Goal: Task Accomplishment & Management: Manage account settings

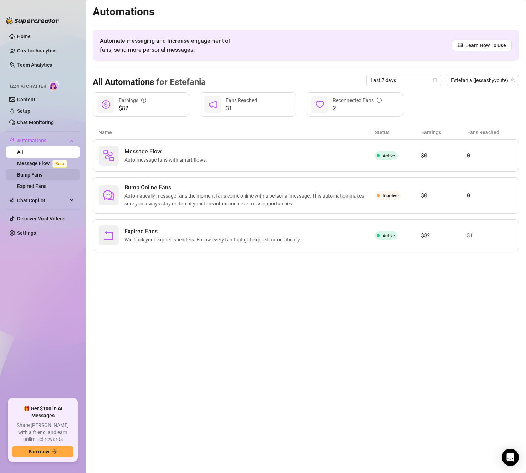
click at [33, 175] on link "Bump Fans" at bounding box center [29, 175] width 25 height 6
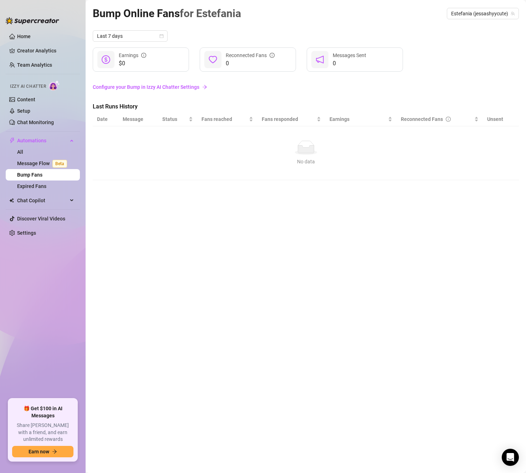
click at [31, 172] on link "Bump Fans" at bounding box center [29, 175] width 25 height 6
click at [23, 151] on link "All" at bounding box center [20, 152] width 6 height 6
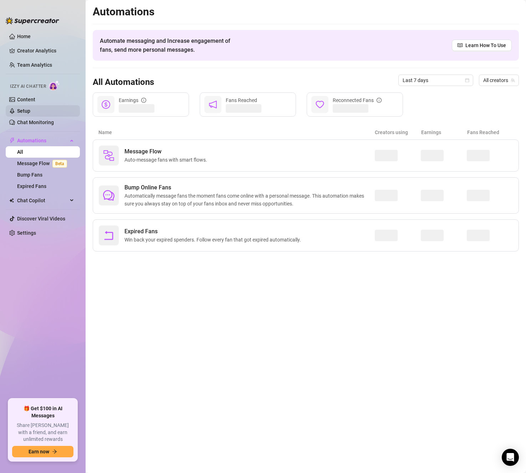
click at [30, 108] on link "Setup" at bounding box center [23, 111] width 13 height 6
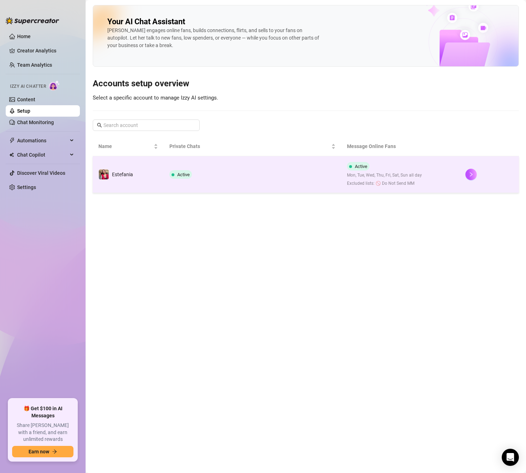
click at [234, 168] on td "Active" at bounding box center [253, 174] width 178 height 37
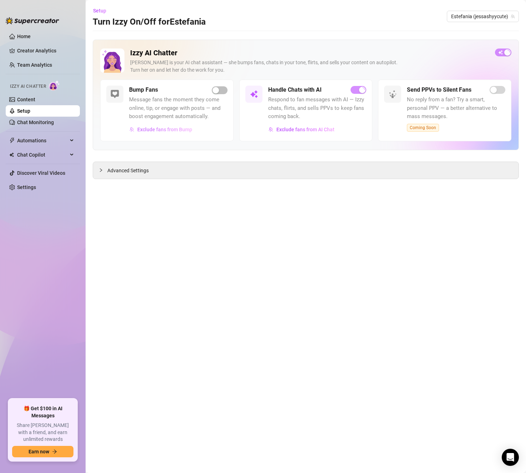
click at [174, 129] on span "Exclude fans from Bump" at bounding box center [164, 130] width 55 height 6
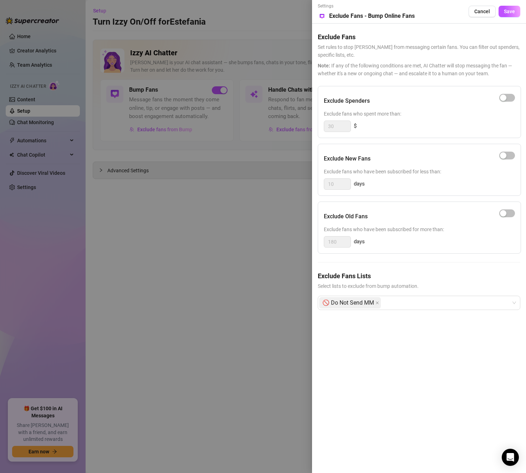
click at [241, 265] on div at bounding box center [263, 236] width 526 height 473
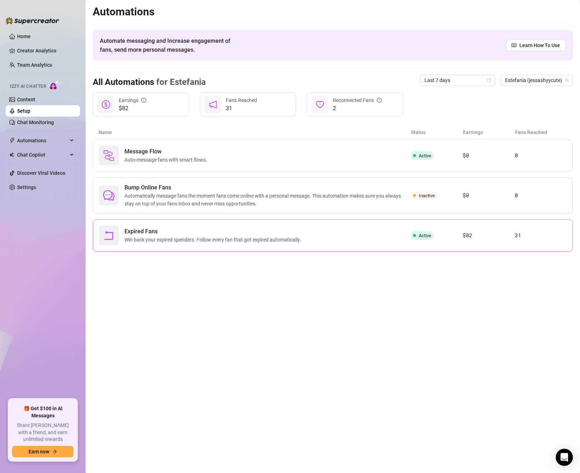
click at [348, 240] on div "Expired Fans Win back your expired spenders. Follow every fan that got expired …" at bounding box center [255, 235] width 312 height 20
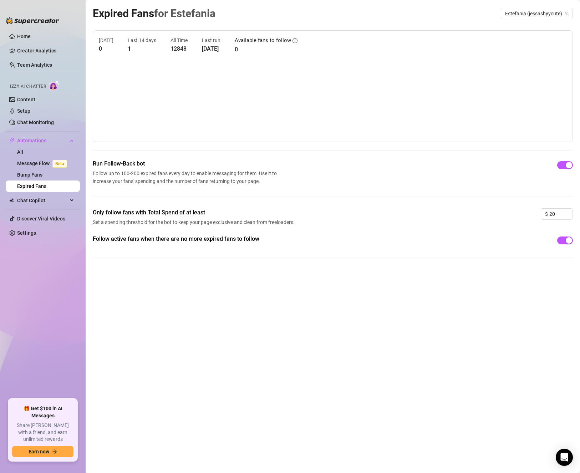
click at [46, 185] on link "Expired Fans" at bounding box center [31, 186] width 29 height 6
click at [36, 163] on link "Message Flow Beta" at bounding box center [43, 163] width 53 height 6
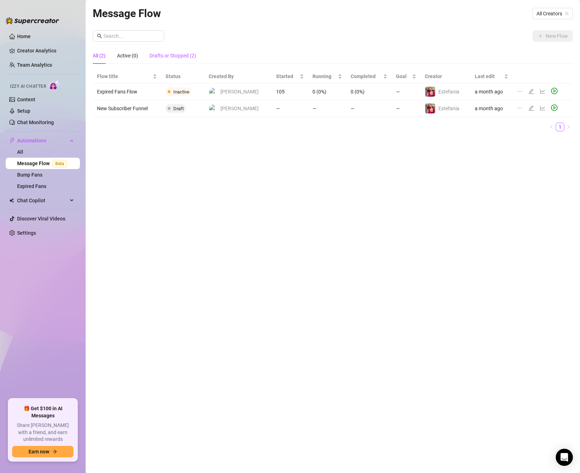
click at [178, 59] on div "Drafts or Stopped (2)" at bounding box center [172, 56] width 47 height 8
click at [102, 55] on div "All (2)" at bounding box center [99, 56] width 13 height 8
click at [526, 110] on icon "edit" at bounding box center [530, 108] width 5 height 5
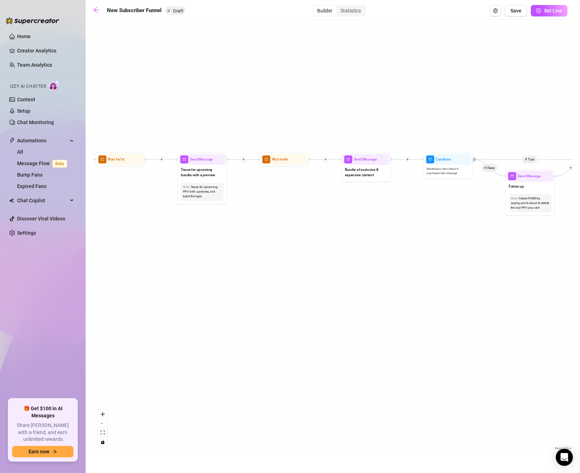
drag, startPoint x: 229, startPoint y: 185, endPoint x: 523, endPoint y: 273, distance: 307.7
click at [523, 273] on div "If True If True If True If False If False If False If True If False Merge Merge…" at bounding box center [333, 237] width 480 height 429
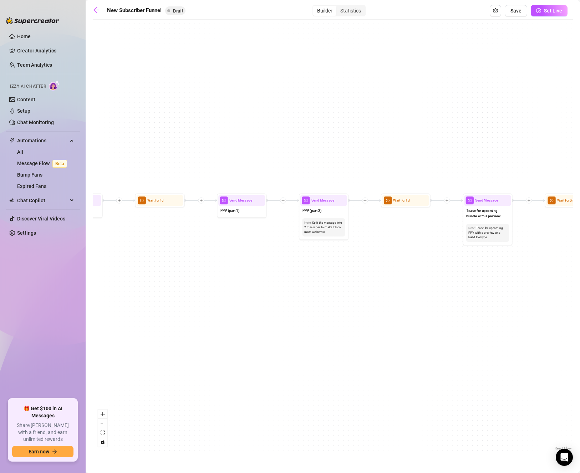
drag, startPoint x: 282, startPoint y: 240, endPoint x: 571, endPoint y: 281, distance: 291.8
click at [526, 281] on div "If True If True If True If False If False If False If True If False Merge Merge…" at bounding box center [333, 237] width 480 height 429
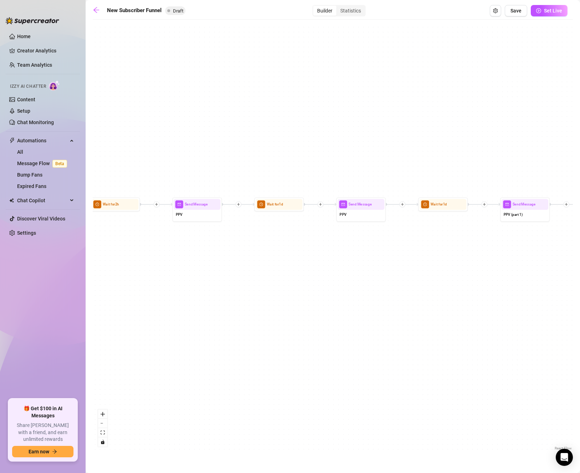
drag, startPoint x: 293, startPoint y: 278, endPoint x: 573, endPoint y: 281, distance: 279.6
click at [526, 281] on main "New Subscriber Funnel Draft Builder Statistics Save Set Live If True If True If…" at bounding box center [333, 236] width 494 height 473
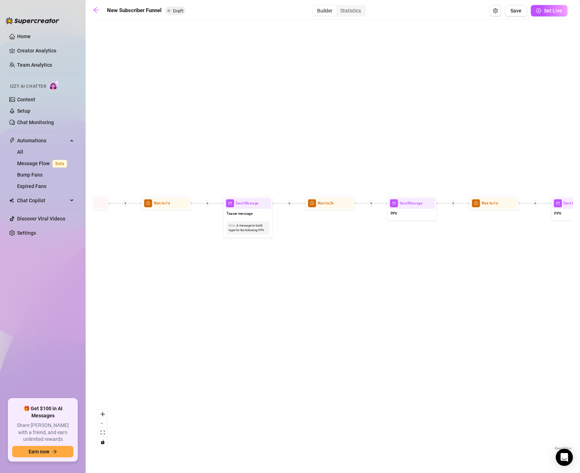
drag, startPoint x: 275, startPoint y: 262, endPoint x: 508, endPoint y: 261, distance: 233.2
click at [508, 261] on div "If True If True If True If False If False If False If True If False Merge Merge…" at bounding box center [333, 237] width 480 height 429
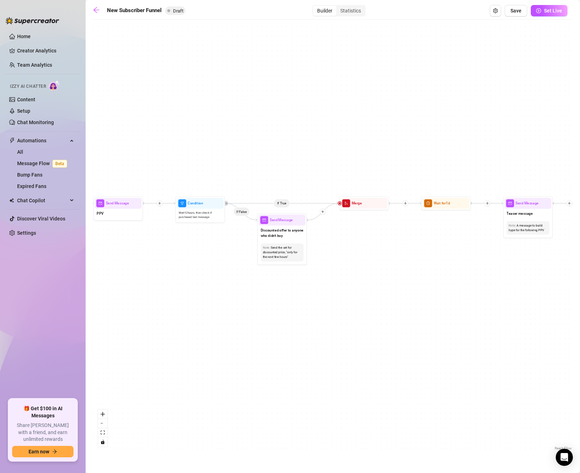
drag, startPoint x: 225, startPoint y: 262, endPoint x: 484, endPoint y: 262, distance: 258.9
click at [484, 262] on div "If True If True If True If False If False If False If True If False Merge Merge…" at bounding box center [333, 237] width 480 height 429
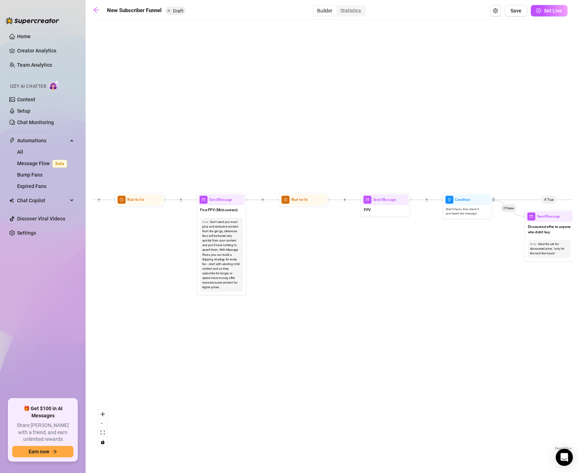
drag, startPoint x: 180, startPoint y: 266, endPoint x: 447, endPoint y: 262, distance: 267.1
click at [447, 262] on div "If True If True If True If False If False If False If True If False Merge Merge…" at bounding box center [333, 237] width 480 height 429
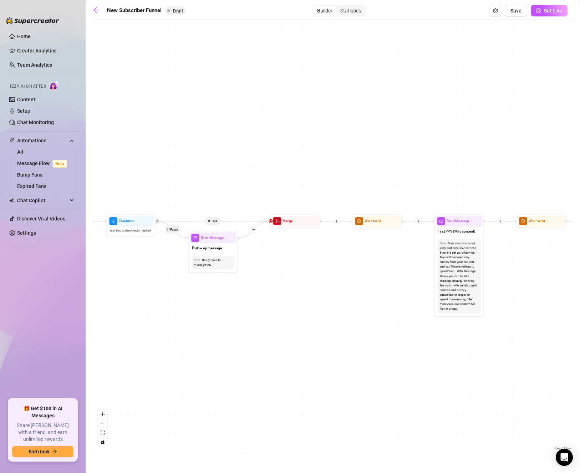
drag, startPoint x: 291, startPoint y: 249, endPoint x: 531, endPoint y: 271, distance: 241.0
click at [526, 271] on div "If True If True If True If False If False If False If True If False Merge Merge…" at bounding box center [333, 237] width 480 height 429
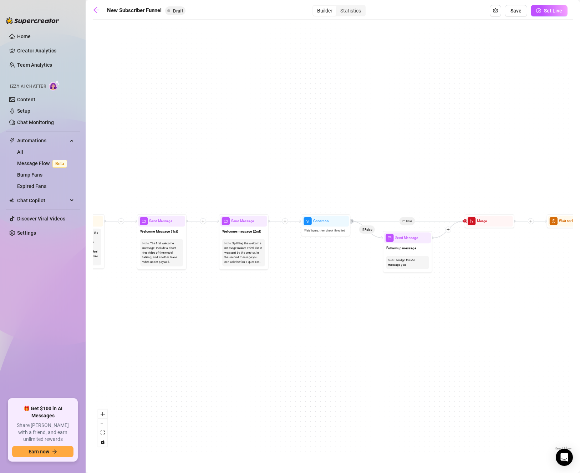
drag, startPoint x: 287, startPoint y: 281, endPoint x: 531, endPoint y: 280, distance: 243.9
click at [526, 280] on div "If True If True If True If False If False If False If True If False Merge Merge…" at bounding box center [333, 237] width 480 height 429
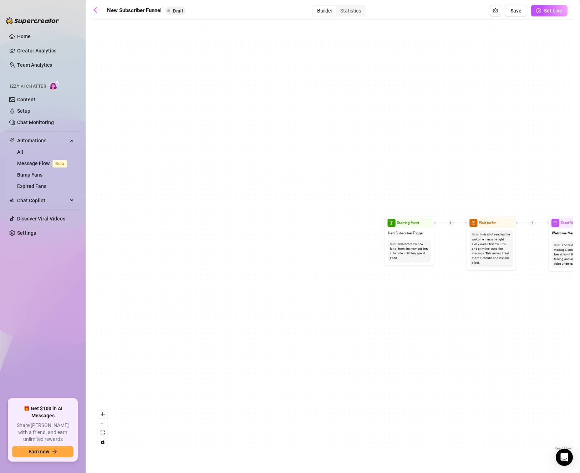
drag, startPoint x: 170, startPoint y: 314, endPoint x: 532, endPoint y: 316, distance: 361.2
click at [526, 316] on div "If True If True If True If False If False If False If True If False Merge Merge…" at bounding box center [333, 237] width 480 height 429
drag, startPoint x: 483, startPoint y: 310, endPoint x: 244, endPoint y: 318, distance: 239.4
click at [244, 318] on div "If True If True If True If False If False If False If True If False Merge Merge…" at bounding box center [333, 237] width 480 height 429
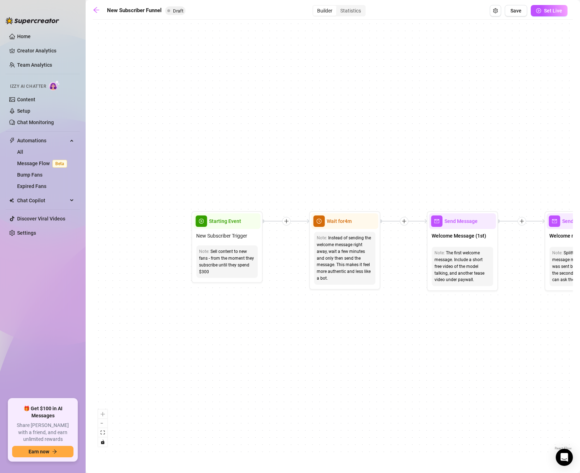
drag, startPoint x: 226, startPoint y: 290, endPoint x: 313, endPoint y: 319, distance: 91.6
click at [313, 319] on div "If True If True If True If False If False If False If True If False Merge Merge…" at bounding box center [333, 237] width 480 height 429
click at [247, 248] on div "Sell content to new fans - from the moment they subscribe until they spend $300" at bounding box center [227, 261] width 56 height 27
click at [239, 218] on span "Starting Event" at bounding box center [225, 221] width 32 height 8
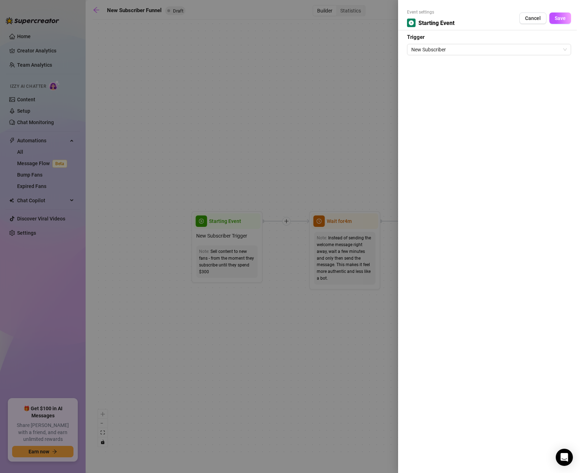
click at [226, 296] on div at bounding box center [290, 236] width 580 height 473
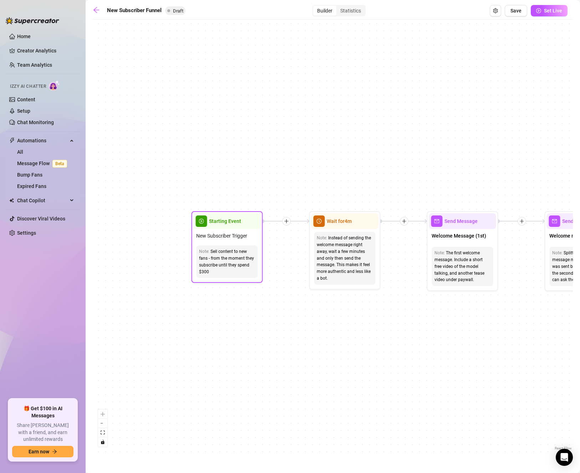
click at [227, 249] on div "Sell content to new fans - from the moment they subscribe until they spend $300" at bounding box center [227, 261] width 56 height 27
click at [211, 261] on div "Sell content to new fans - from the moment they subscribe until they spend $300" at bounding box center [227, 261] width 56 height 27
click at [211, 239] on span "New Subscriber Trigger" at bounding box center [221, 236] width 51 height 8
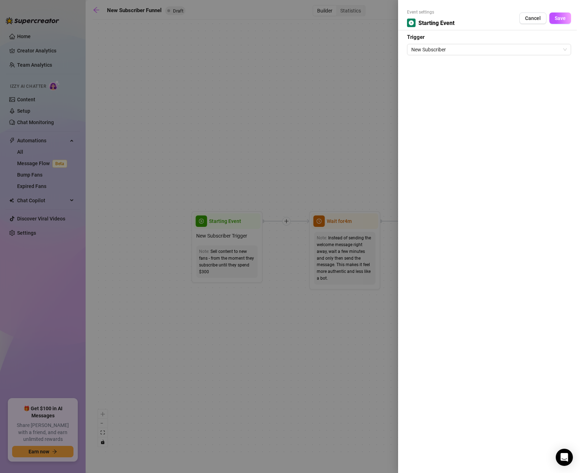
click at [214, 318] on div at bounding box center [290, 236] width 580 height 473
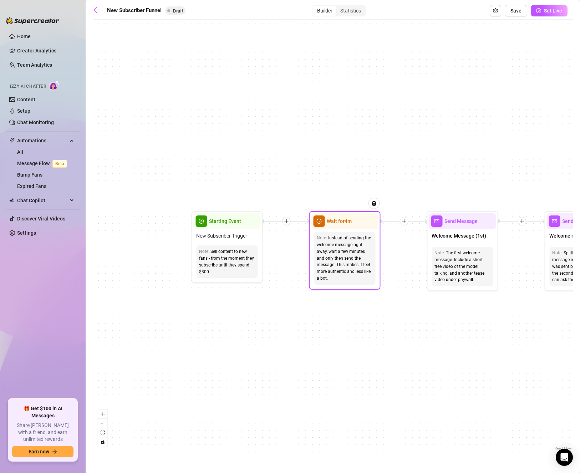
click at [348, 232] on div "Note: Instead of sending the welcome message right away, wait a few minutes and…" at bounding box center [344, 258] width 61 height 53
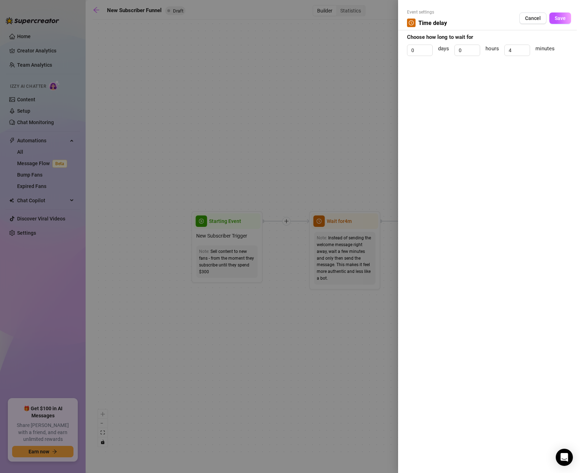
click at [308, 336] on div at bounding box center [290, 236] width 580 height 473
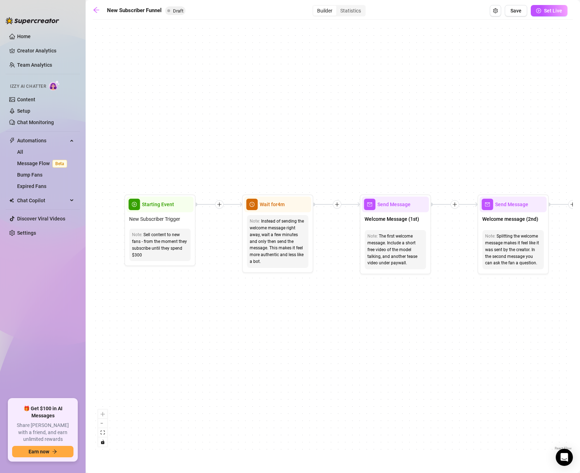
drag, startPoint x: 413, startPoint y: 343, endPoint x: 346, endPoint y: 326, distance: 69.1
click at [346, 326] on div "If True If True If True If False If False If False If True If False Merge Merge…" at bounding box center [333, 237] width 480 height 429
click at [94, 8] on icon "arrow-left" at bounding box center [96, 9] width 7 height 7
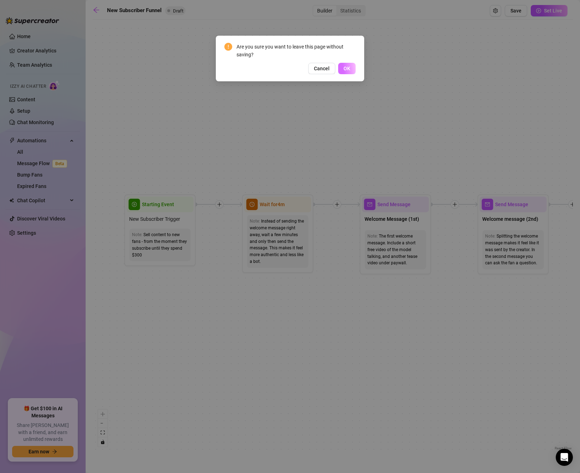
click at [350, 68] on span "OK" at bounding box center [346, 69] width 7 height 6
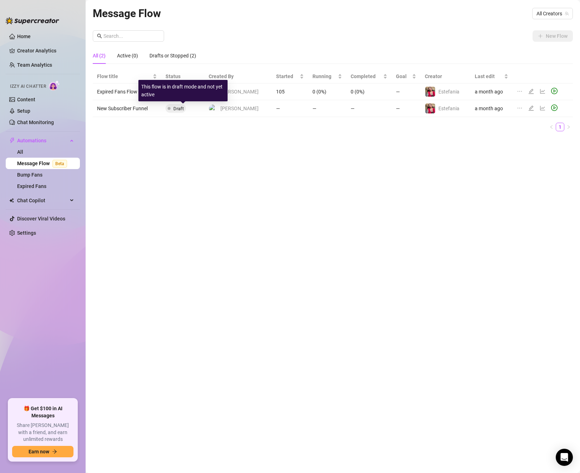
click at [184, 109] on span "Draft" at bounding box center [178, 108] width 10 height 5
click at [526, 105] on icon "edit" at bounding box center [531, 108] width 6 height 6
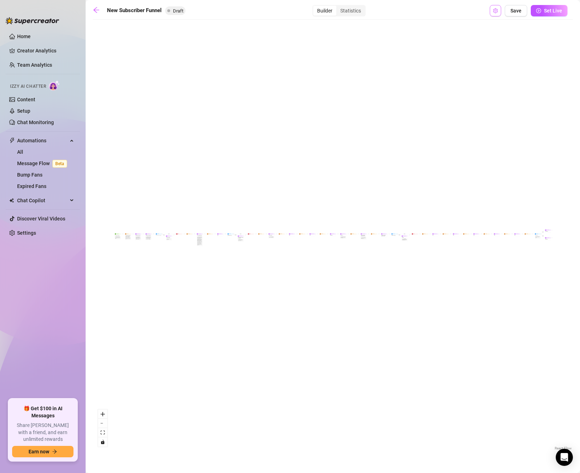
click at [496, 9] on icon "setting" at bounding box center [495, 10] width 5 height 5
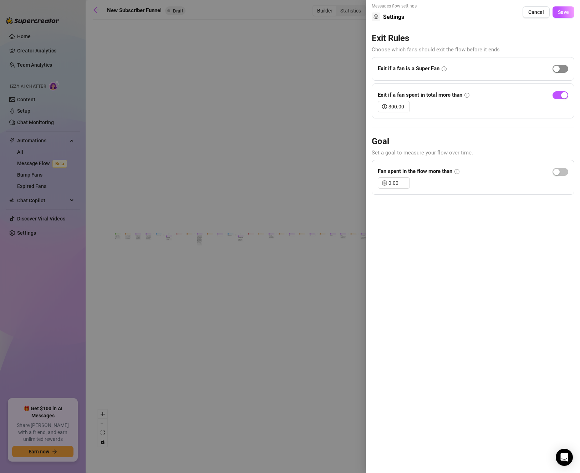
click at [526, 67] on button "button" at bounding box center [560, 69] width 16 height 8
click at [375, 16] on icon "setting" at bounding box center [375, 16] width 5 height 5
click at [526, 11] on button "Save" at bounding box center [563, 11] width 22 height 11
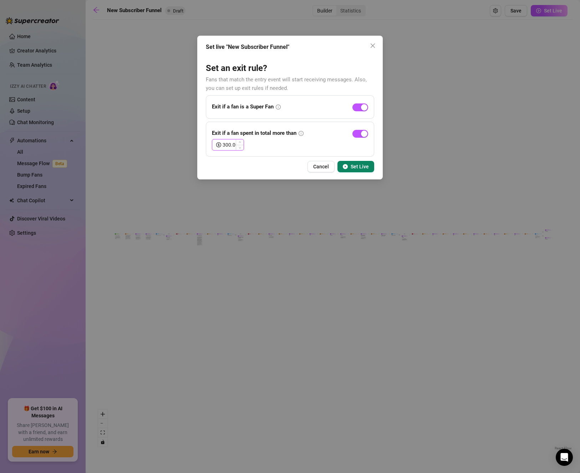
click at [231, 145] on input "300.00" at bounding box center [232, 144] width 21 height 11
type input "100.00"
click at [354, 165] on span "Set Live" at bounding box center [359, 167] width 18 height 6
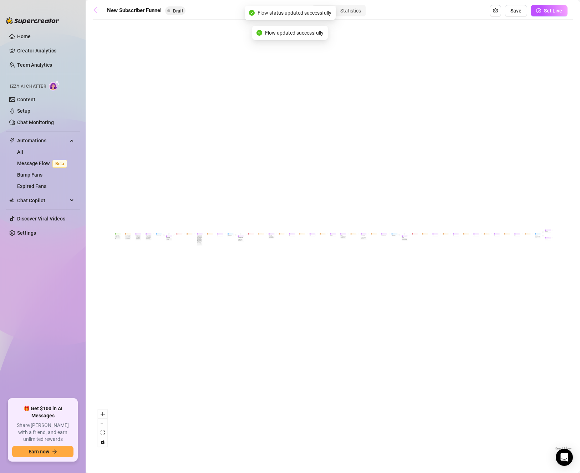
click at [95, 9] on icon "arrow-left" at bounding box center [96, 10] width 6 height 6
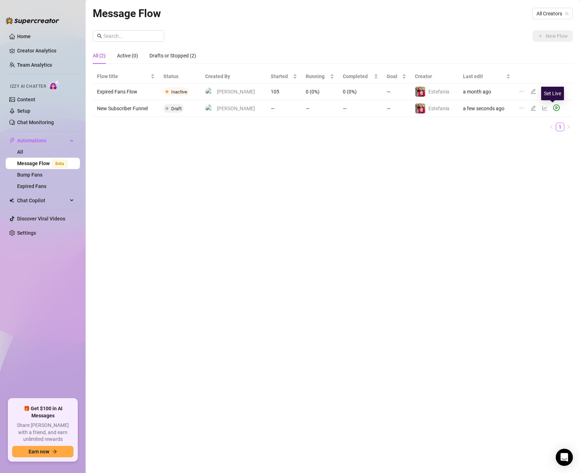
click at [526, 106] on icon "play-circle" at bounding box center [556, 107] width 6 height 6
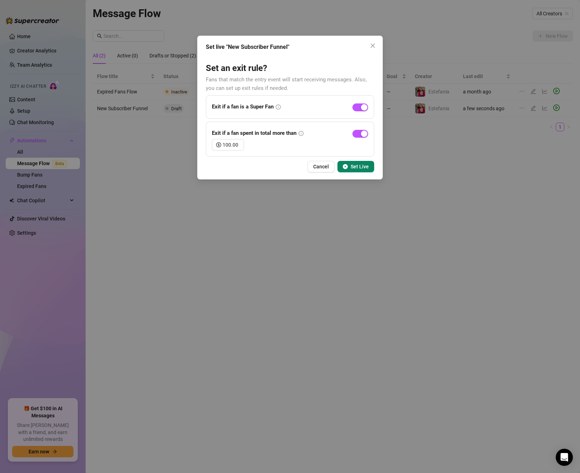
click at [363, 167] on span "Set Live" at bounding box center [359, 167] width 18 height 6
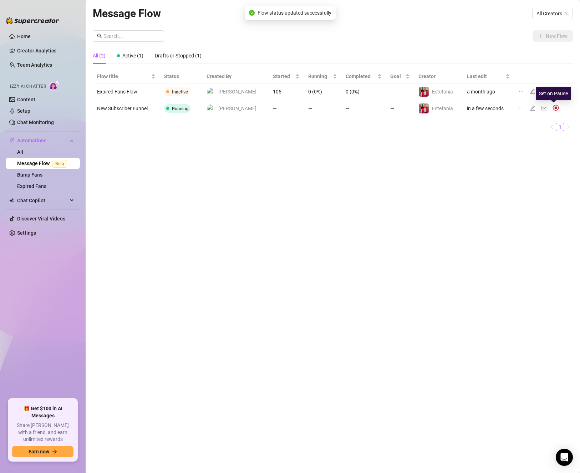
click at [526, 107] on img at bounding box center [555, 107] width 6 height 6
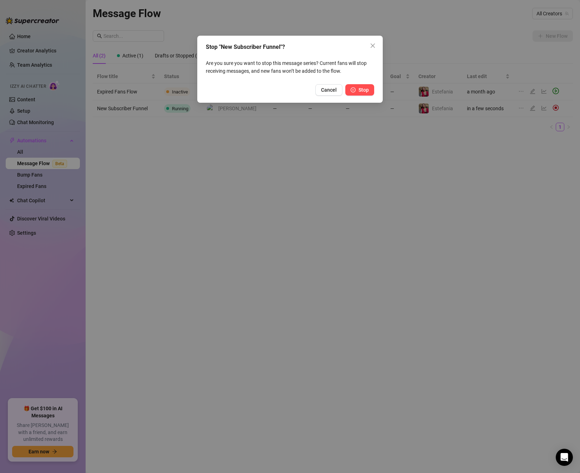
click at [357, 89] on button "Stop" at bounding box center [359, 89] width 29 height 11
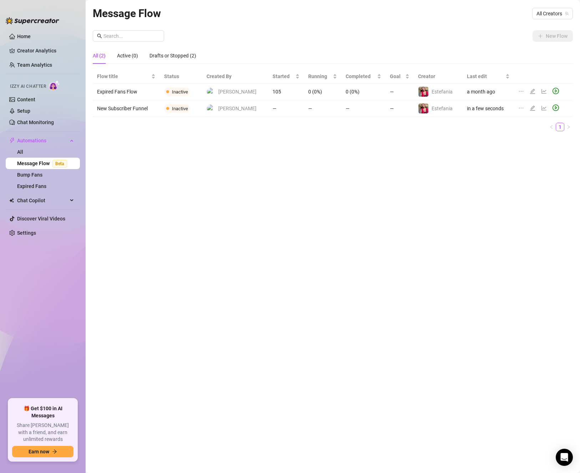
click at [399, 139] on div "Message Flow All Creators New Flow All (2) Active (0) Drafts or Stopped (2) Flo…" at bounding box center [333, 228] width 480 height 446
click at [471, 109] on td "in a few seconds" at bounding box center [487, 108] width 51 height 17
click at [185, 109] on span "Inactive" at bounding box center [180, 108] width 16 height 5
click at [526, 107] on icon "edit" at bounding box center [532, 108] width 6 height 6
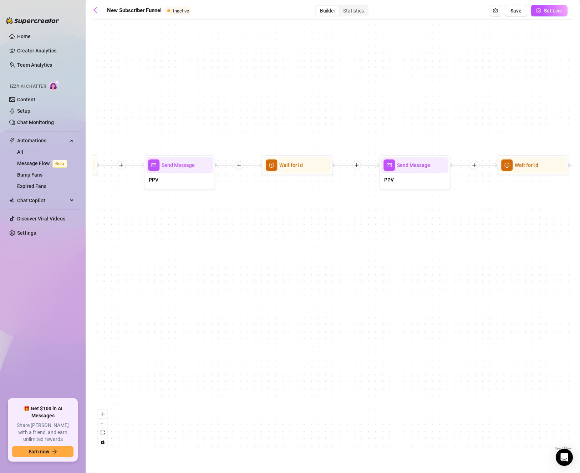
drag, startPoint x: 437, startPoint y: 240, endPoint x: 181, endPoint y: 239, distance: 256.4
click at [181, 239] on div "If True If True If True If False If False If False If True If False Merge Merge…" at bounding box center [333, 237] width 480 height 429
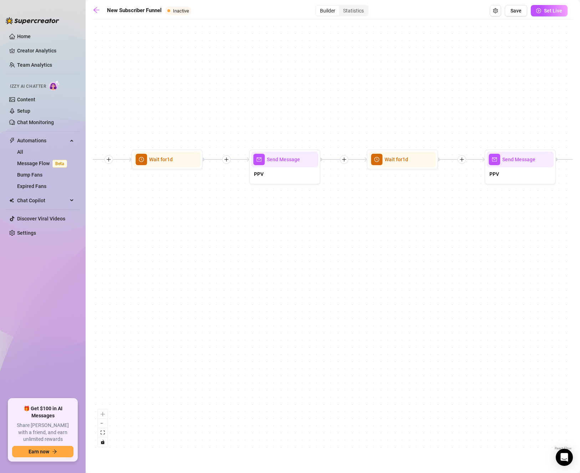
drag, startPoint x: 450, startPoint y: 229, endPoint x: 556, endPoint y: 223, distance: 106.1
click at [526, 223] on div "If True If True If True If False If False If False If True If False Merge Merge…" at bounding box center [333, 237] width 480 height 429
click at [95, 8] on icon "arrow-left" at bounding box center [96, 9] width 7 height 7
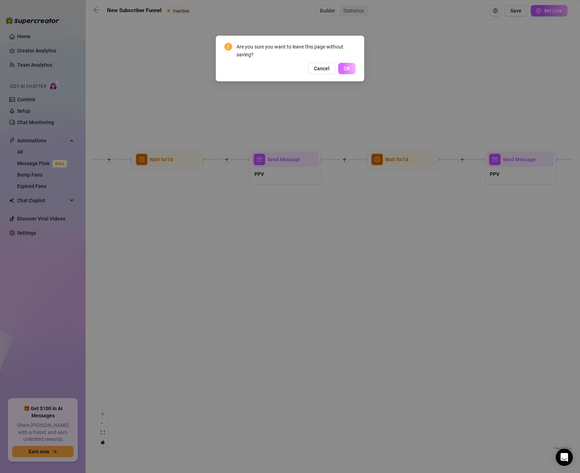
click at [348, 68] on span "OK" at bounding box center [346, 69] width 7 height 6
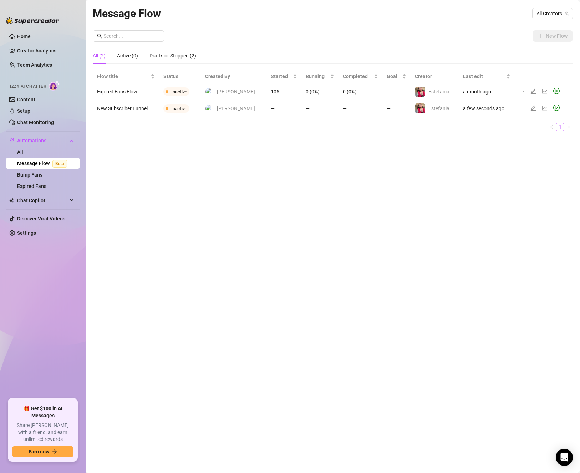
click at [232, 235] on div "Message Flow All Creators New Flow All (2) Active (0) Drafts or Stopped (2) Flo…" at bounding box center [333, 228] width 480 height 446
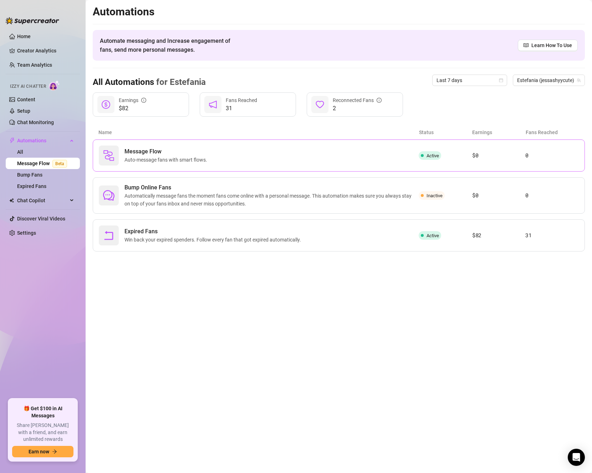
click at [162, 150] on span "Message Flow" at bounding box center [167, 151] width 86 height 9
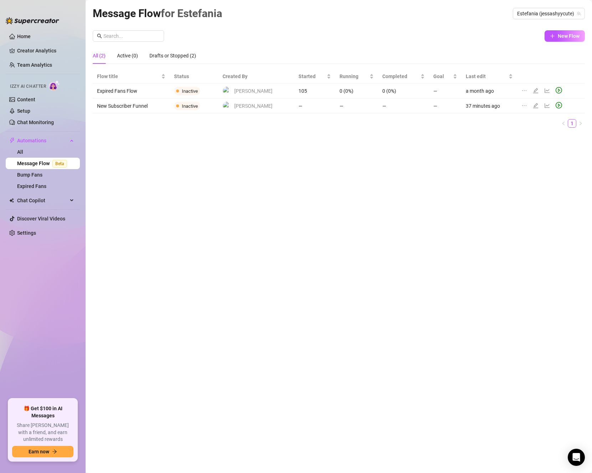
click at [129, 107] on td "New Subscriber Funnel" at bounding box center [131, 105] width 77 height 15
click at [526, 106] on icon "edit" at bounding box center [536, 106] width 6 height 6
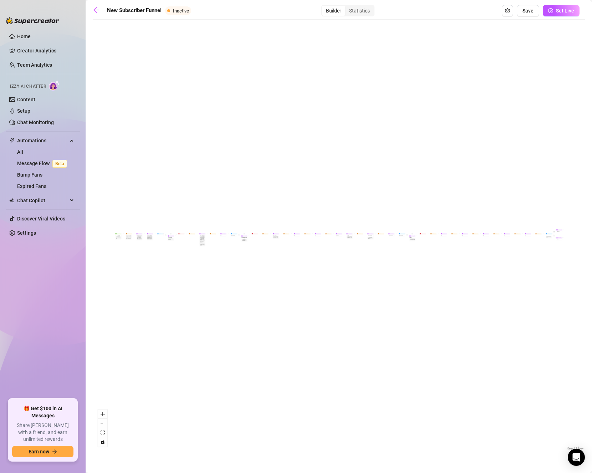
click at [286, 236] on div "If True If True If True If False If False If False If True If False Merge Merge…" at bounding box center [339, 237] width 492 height 429
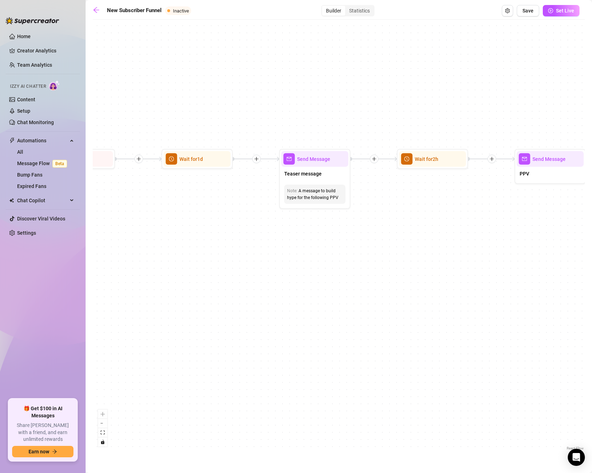
drag, startPoint x: 232, startPoint y: 245, endPoint x: 586, endPoint y: 251, distance: 354.5
click at [526, 251] on main "New Subscriber Funnel Inactive Builder Statistics Save Set Live If True If True…" at bounding box center [339, 236] width 506 height 473
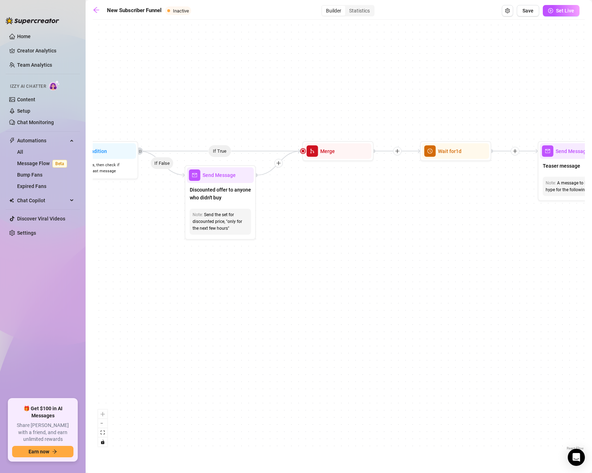
drag, startPoint x: 369, startPoint y: 278, endPoint x: 595, endPoint y: 275, distance: 226.4
click at [526, 275] on html "Home Creator Analytics Team Analytics Izzy AI Chatter Content Setup Chat Monito…" at bounding box center [296, 236] width 592 height 473
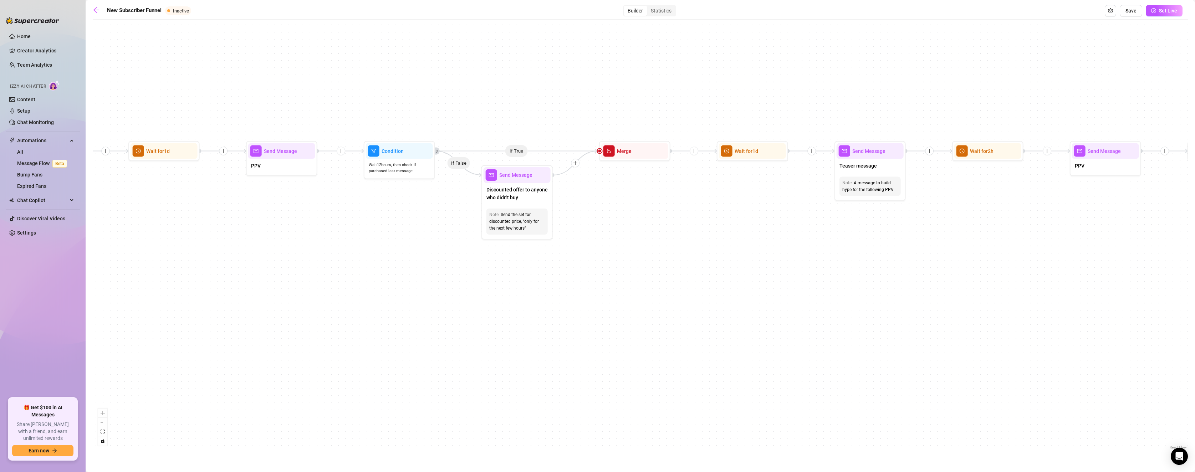
drag, startPoint x: 293, startPoint y: 344, endPoint x: 761, endPoint y: 344, distance: 468.2
click at [526, 344] on div "If True If True If True If False If False If False If True If False Merge Merge…" at bounding box center [640, 237] width 1095 height 428
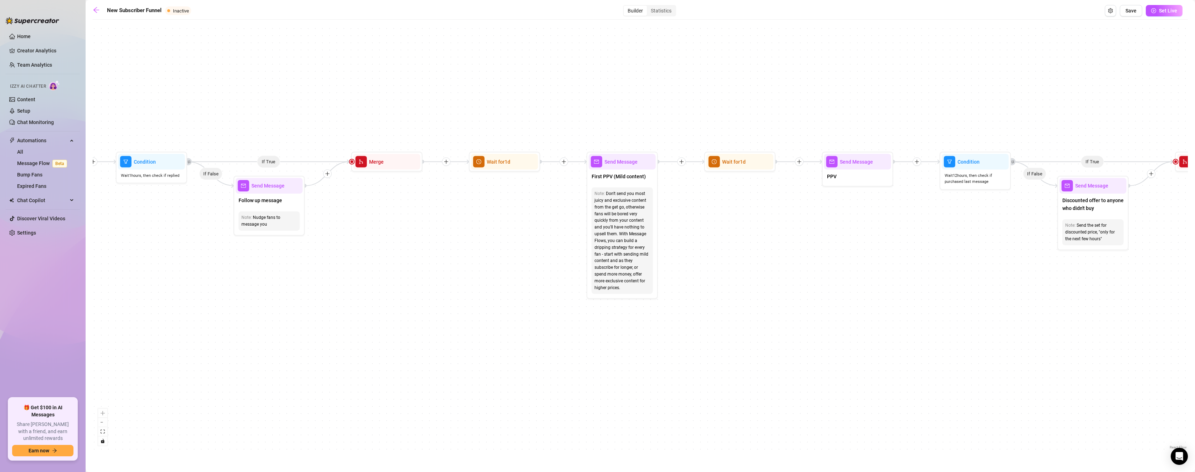
drag, startPoint x: 369, startPoint y: 280, endPoint x: 786, endPoint y: 290, distance: 417.3
click at [526, 290] on div "If True If True If True If False If False If False If True If False Merge Merge…" at bounding box center [640, 237] width 1095 height 428
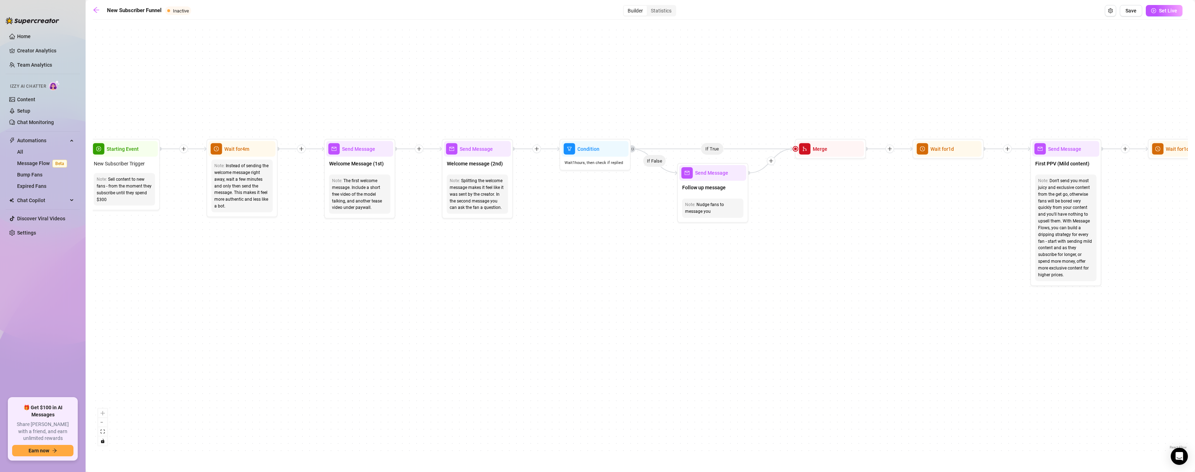
drag, startPoint x: 330, startPoint y: 294, endPoint x: 761, endPoint y: 281, distance: 430.9
click at [526, 281] on div "If True If True If True If False If False If False If True If False Merge Merge…" at bounding box center [640, 237] width 1095 height 428
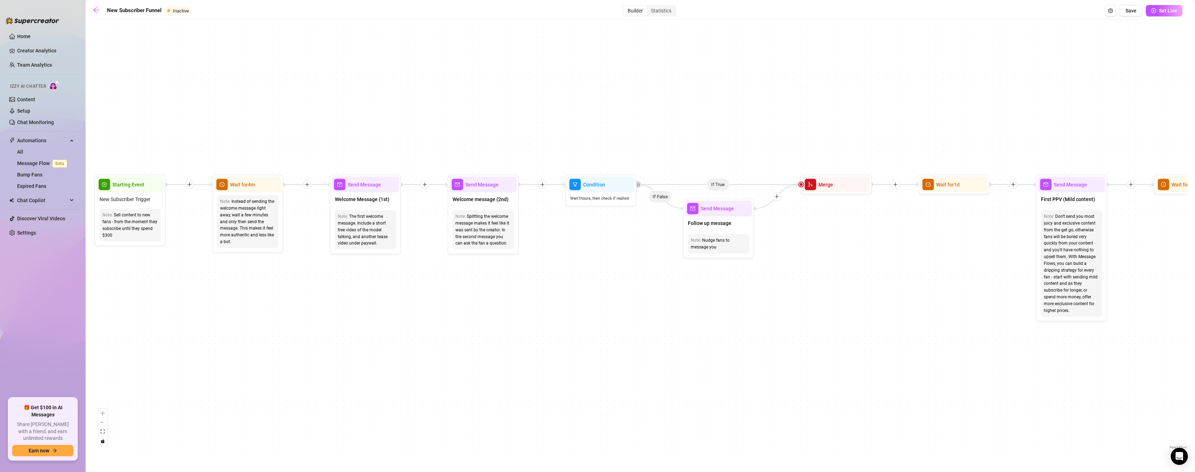
drag, startPoint x: 229, startPoint y: 281, endPoint x: 235, endPoint y: 317, distance: 36.1
click at [235, 317] on div "If True If True If True If False If False If False If True If False Merge Merge…" at bounding box center [640, 237] width 1095 height 428
click at [526, 188] on div at bounding box center [855, 172] width 31 height 36
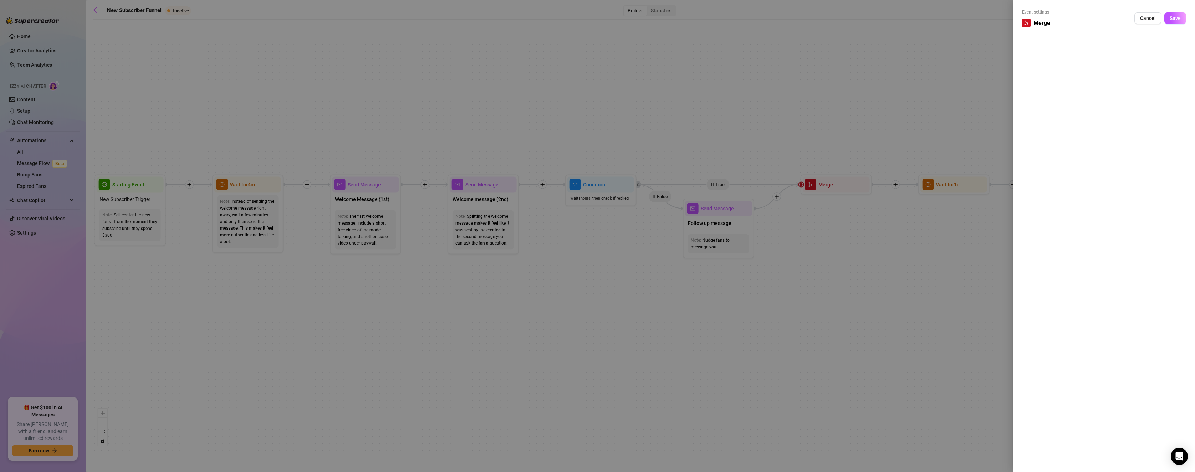
click at [526, 246] on div at bounding box center [597, 236] width 1195 height 472
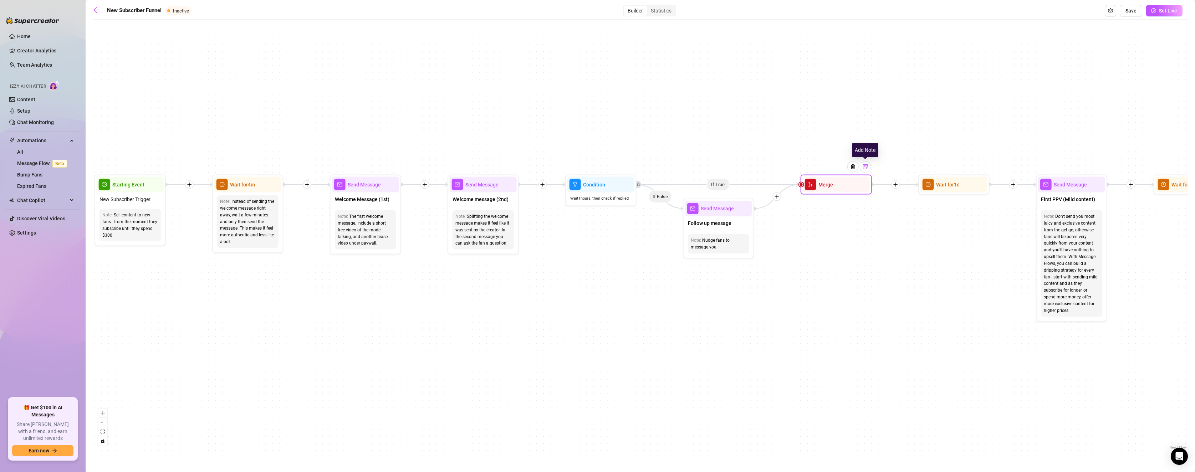
click at [526, 170] on div at bounding box center [865, 166] width 11 height 11
click at [526, 210] on div "If True If True If True If False If False If False If True If False Merge Merge…" at bounding box center [640, 237] width 1095 height 428
click at [526, 185] on icon "merge" at bounding box center [810, 184] width 5 height 5
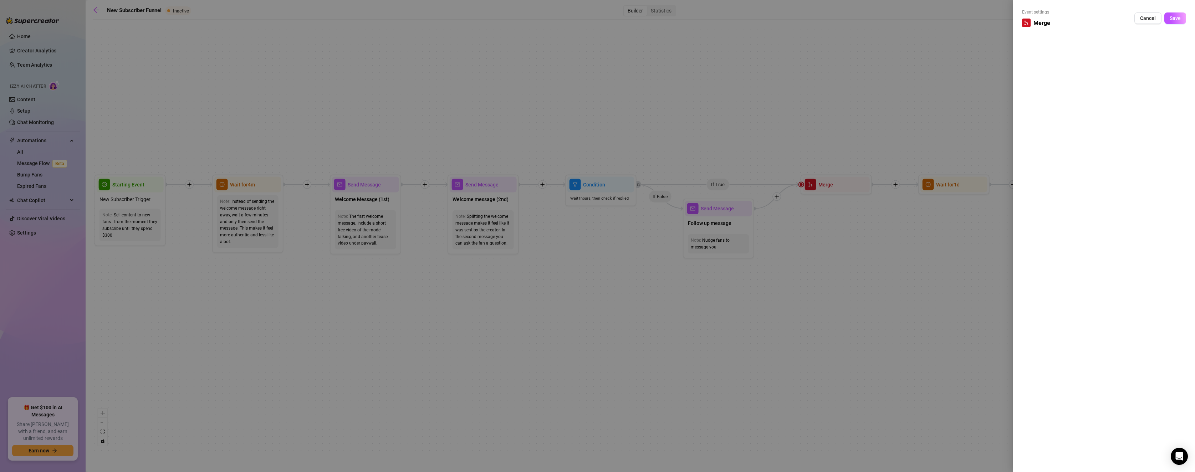
click at [526, 255] on div at bounding box center [597, 236] width 1195 height 472
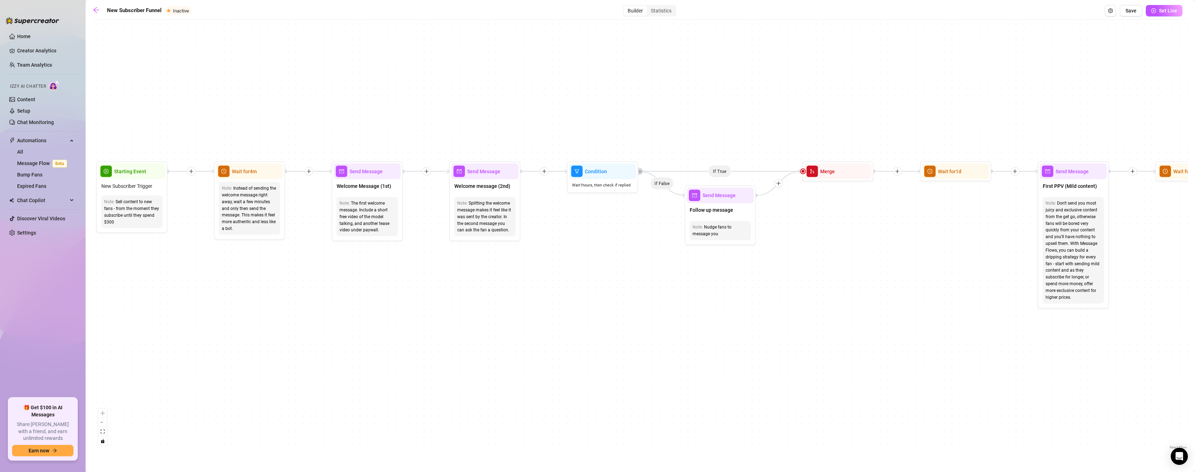
drag, startPoint x: 854, startPoint y: 278, endPoint x: 856, endPoint y: 265, distance: 13.4
click at [526, 265] on div "If True If True If True If False If False If False If True If False Merge Merge…" at bounding box center [640, 237] width 1095 height 428
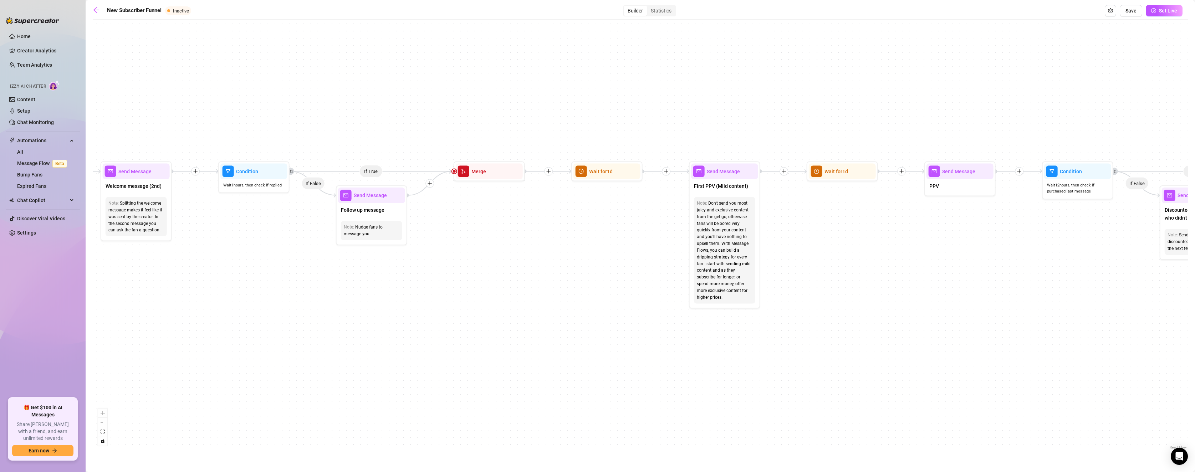
drag, startPoint x: 893, startPoint y: 300, endPoint x: 544, endPoint y: 300, distance: 348.7
click at [526, 300] on div "If True If True If True If False If False If False If True If False Merge Merge…" at bounding box center [640, 237] width 1095 height 428
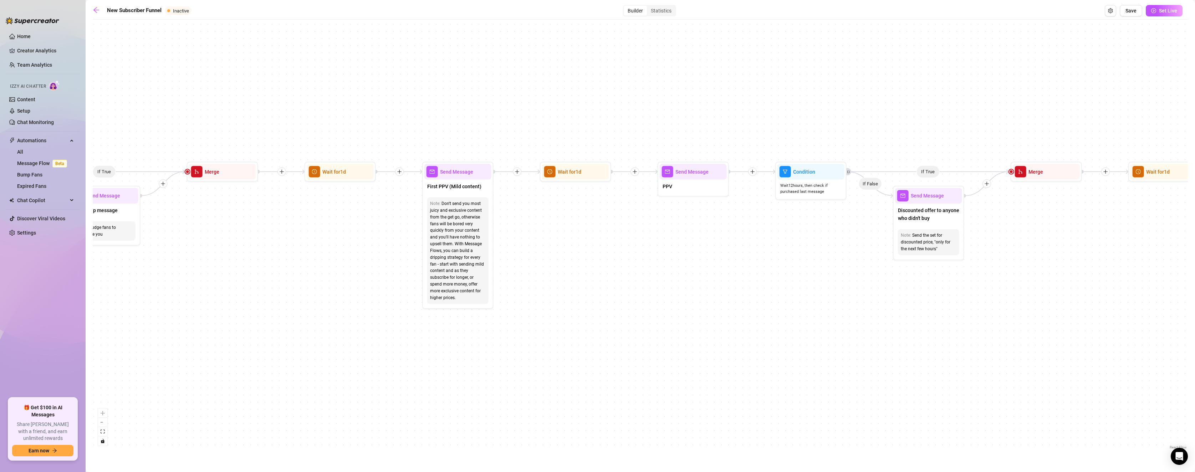
drag, startPoint x: 881, startPoint y: 335, endPoint x: 613, endPoint y: 335, distance: 268.5
click at [526, 335] on div "If True If True If True If False If False If False If True If False Merge Merge…" at bounding box center [640, 237] width 1095 height 428
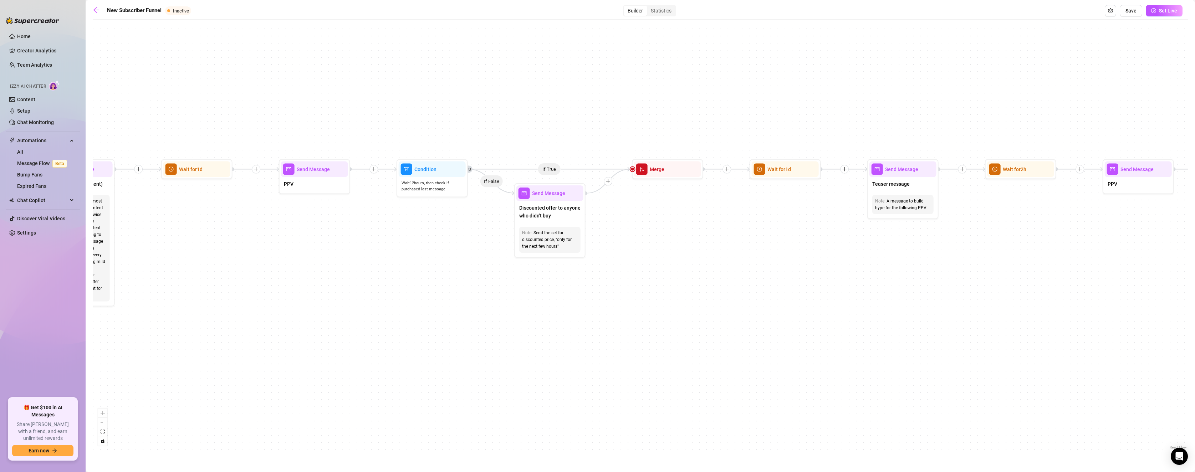
drag, startPoint x: 1039, startPoint y: 334, endPoint x: 662, endPoint y: 331, distance: 377.2
click at [526, 331] on div "If True If True If True If False If False If False If True If False Merge Merge…" at bounding box center [640, 237] width 1095 height 428
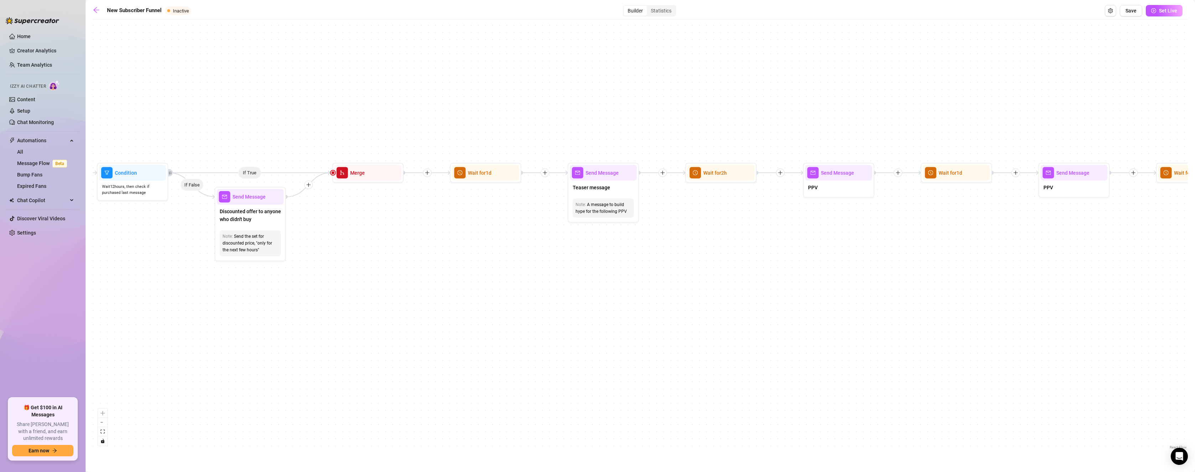
drag, startPoint x: 1048, startPoint y: 324, endPoint x: 749, endPoint y: 328, distance: 299.2
click at [526, 328] on div "If True If True If True If False If False If False If True If False Merge Merge…" at bounding box center [640, 237] width 1095 height 428
click at [526, 179] on div "Send Message" at bounding box center [603, 173] width 67 height 16
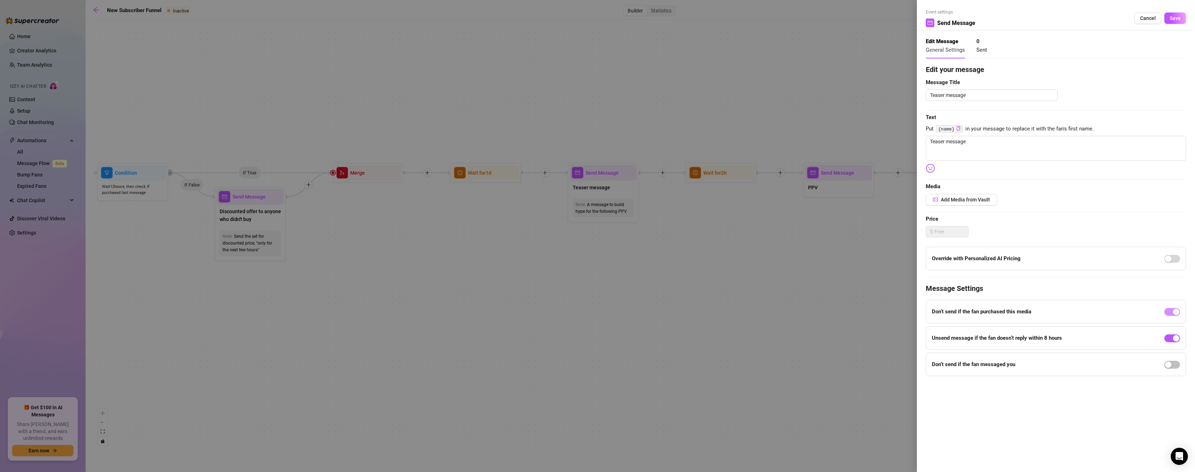
click at [526, 272] on div at bounding box center [597, 236] width 1195 height 472
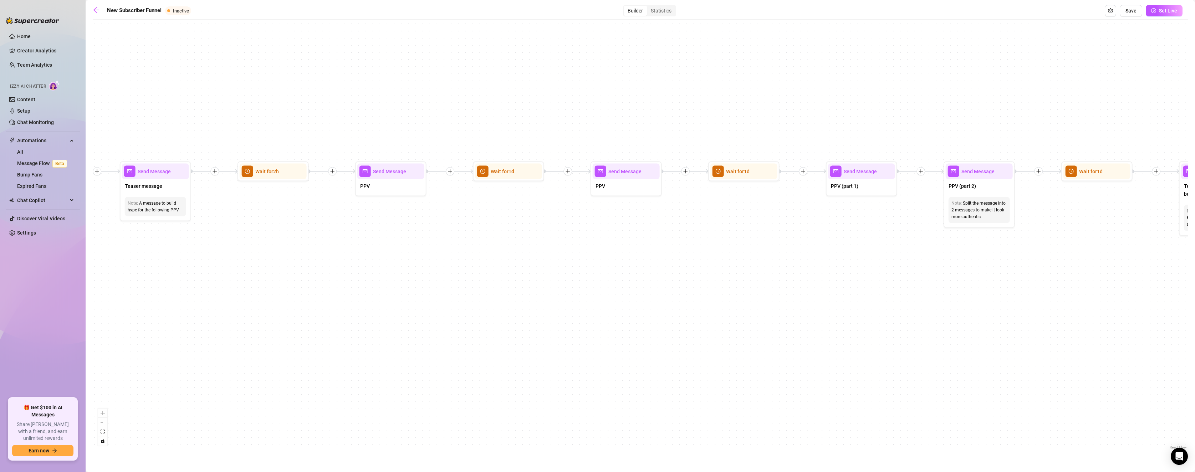
drag, startPoint x: 971, startPoint y: 278, endPoint x: 523, endPoint y: 276, distance: 447.8
click at [523, 276] on div "If True If True If True If False If False If False If True If False Merge Merge…" at bounding box center [640, 237] width 1095 height 428
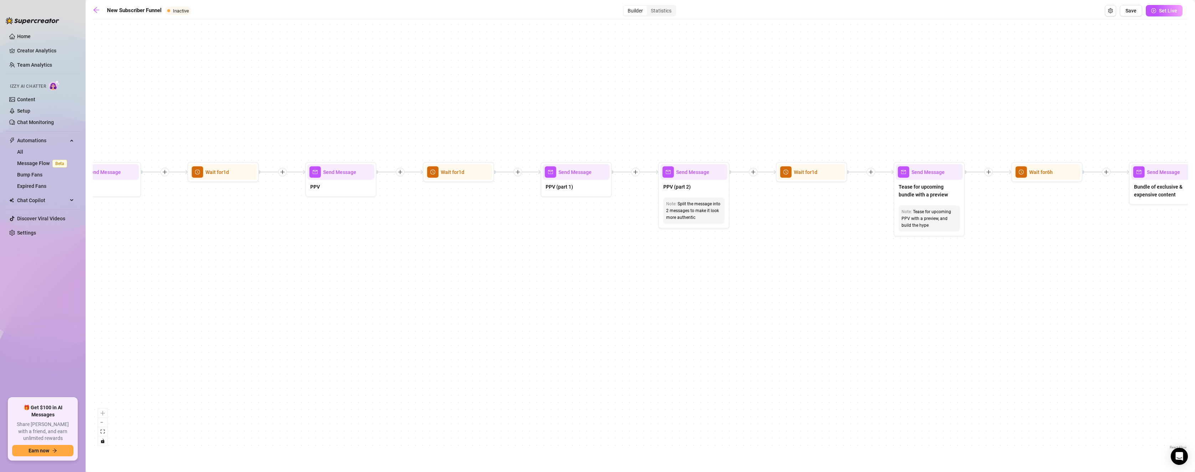
drag, startPoint x: 937, startPoint y: 283, endPoint x: 652, endPoint y: 284, distance: 285.2
click at [526, 284] on div "If True If True If True If False If False If False If True If False Merge Merge…" at bounding box center [640, 237] width 1095 height 428
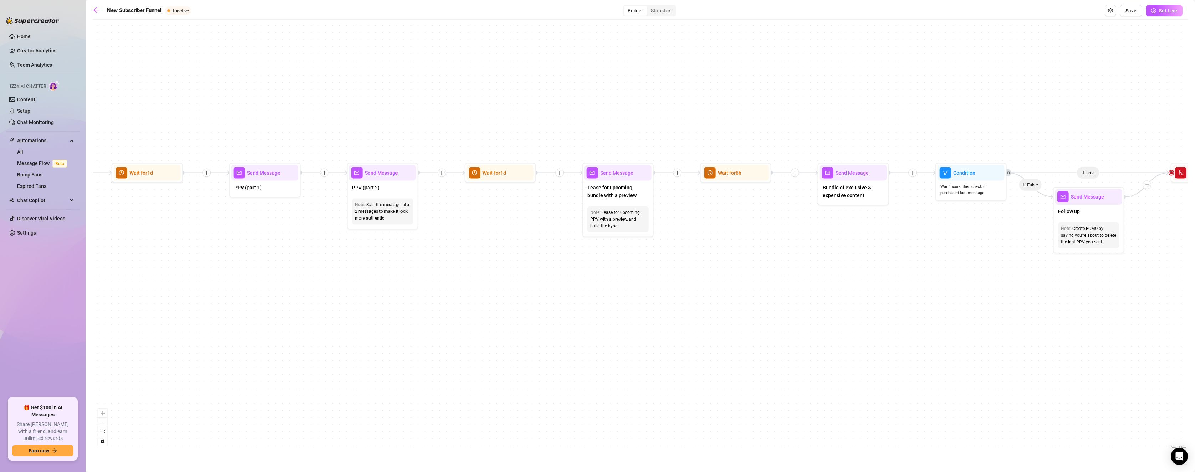
drag, startPoint x: 1019, startPoint y: 289, endPoint x: 624, endPoint y: 290, distance: 394.7
click at [526, 290] on div "If True If True If True If False If False If False If True If False Merge Merge…" at bounding box center [640, 237] width 1095 height 428
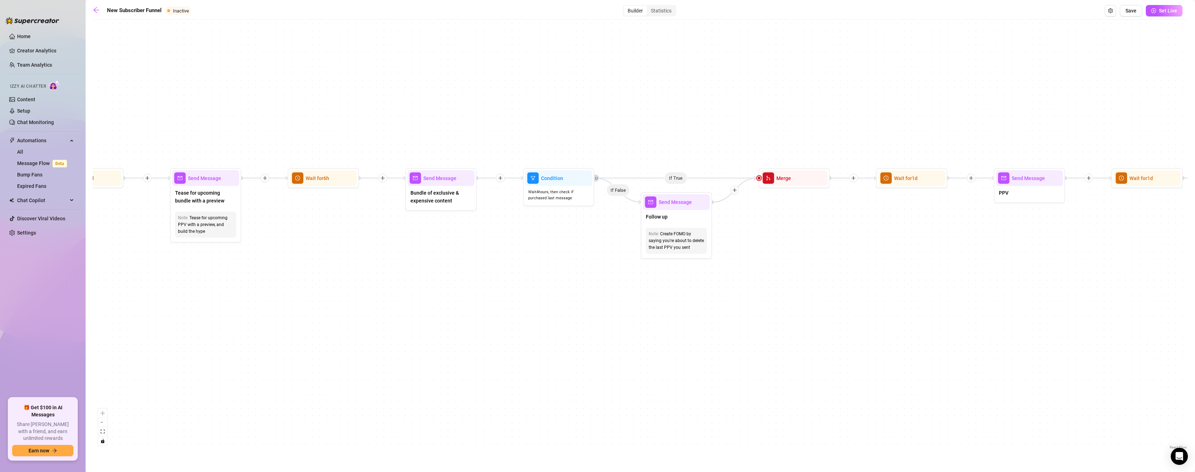
drag, startPoint x: 951, startPoint y: 296, endPoint x: 621, endPoint y: 301, distance: 329.9
click at [526, 301] on div "If True If True If True If False If False If False If True If False Merge Merge…" at bounding box center [640, 237] width 1095 height 428
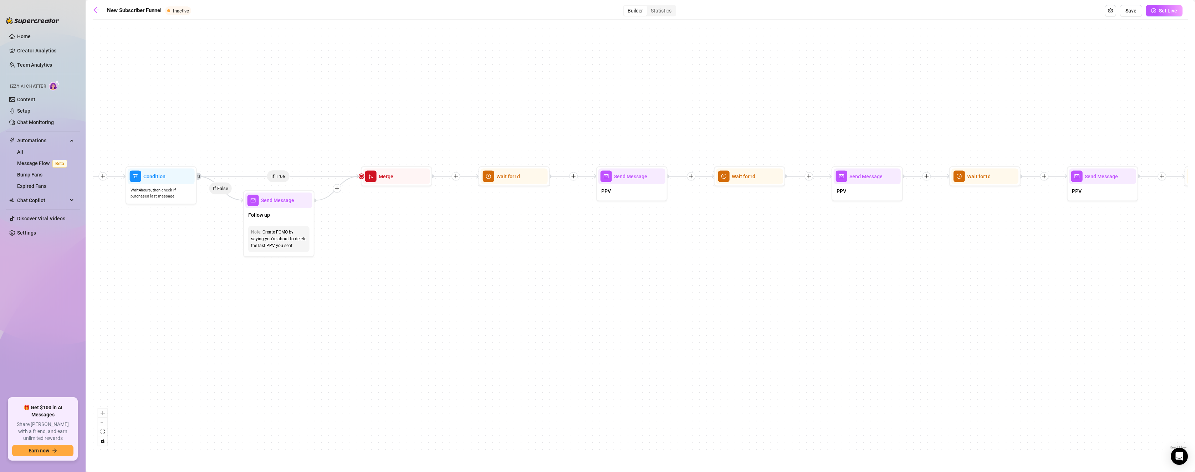
drag, startPoint x: 945, startPoint y: 298, endPoint x: 564, endPoint y: 294, distance: 380.5
click at [526, 296] on div "If True If True If True If False If False If False If True If False Merge Merge…" at bounding box center [640, 237] width 1095 height 428
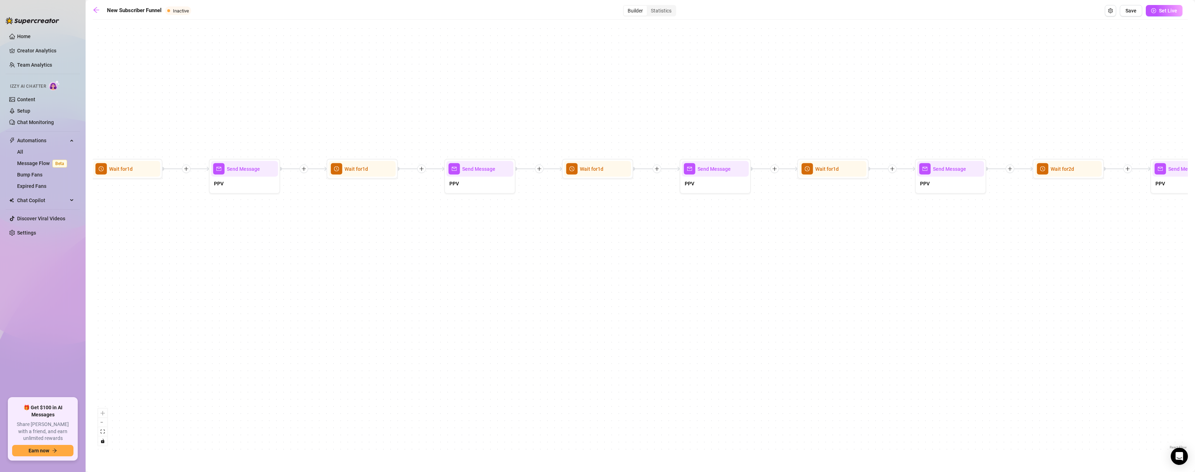
drag, startPoint x: 1024, startPoint y: 293, endPoint x: 642, endPoint y: 284, distance: 382.7
click at [526, 285] on div "If True If True If True If False If False If False If True If False Merge Merge…" at bounding box center [640, 237] width 1095 height 428
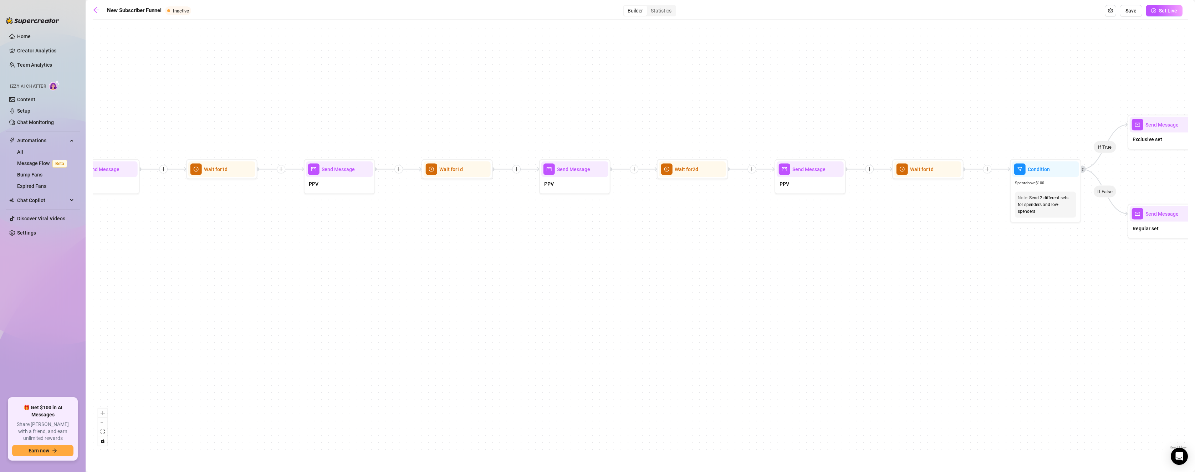
drag, startPoint x: 1075, startPoint y: 286, endPoint x: 708, endPoint y: 287, distance: 366.9
click at [526, 287] on div "If True If True If True If False If False If False If True If False Merge Merge…" at bounding box center [640, 237] width 1095 height 428
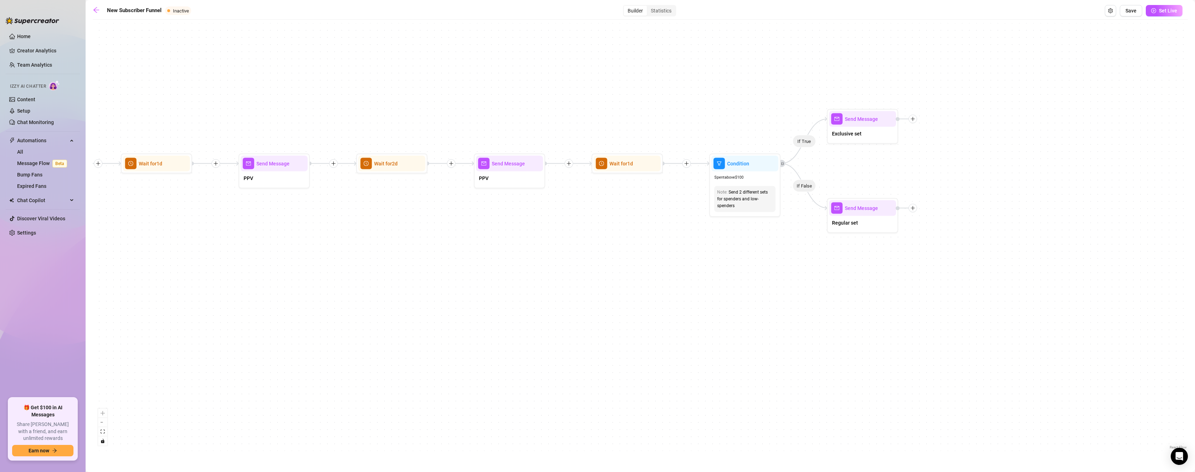
drag, startPoint x: 1040, startPoint y: 288, endPoint x: 740, endPoint y: 282, distance: 300.6
click at [526, 282] on div "If True If True If True If False If False If False If True If False Merge Merge…" at bounding box center [640, 237] width 1095 height 428
click at [526, 290] on div "If True If True If True If False If False If False If True If False Merge Merge…" at bounding box center [640, 237] width 1095 height 428
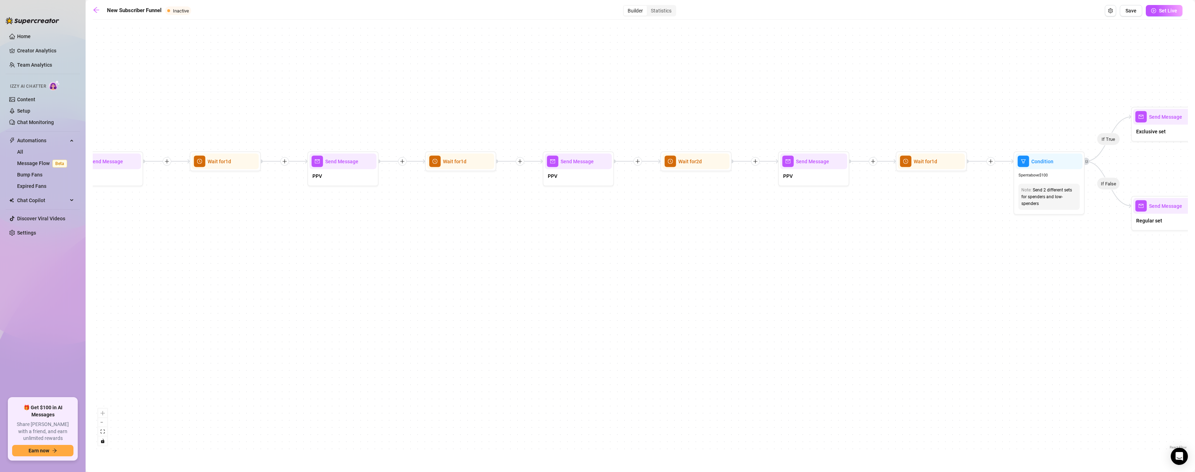
drag, startPoint x: 651, startPoint y: 295, endPoint x: 1200, endPoint y: 285, distance: 549.5
click at [526, 285] on html "Home Creator Analytics Team Analytics Izzy AI Chatter Content Setup Chat Monito…" at bounding box center [597, 236] width 1195 height 472
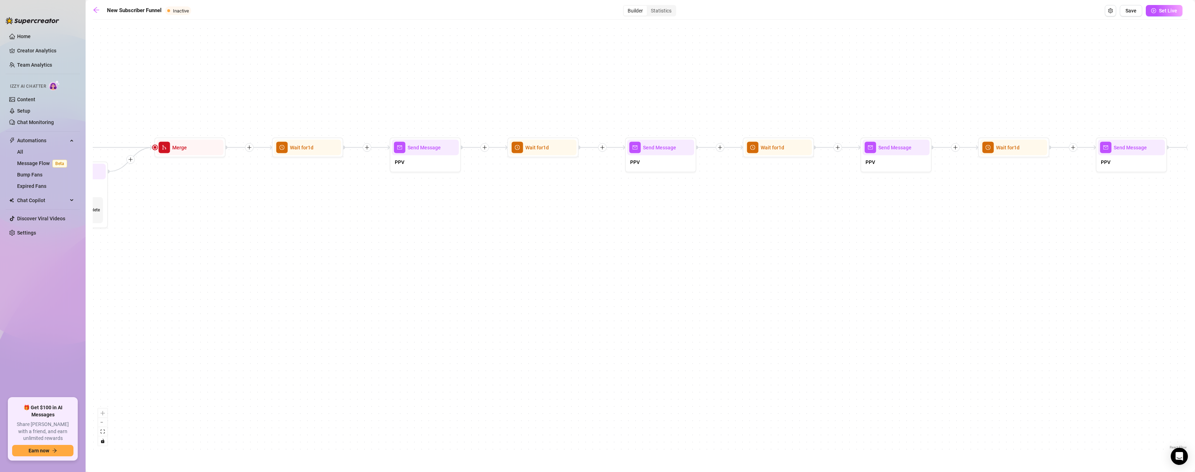
drag, startPoint x: 776, startPoint y: 298, endPoint x: 1086, endPoint y: 298, distance: 310.6
click at [526, 298] on div "If True If True If True If False If False If False If True If False Merge Merge…" at bounding box center [640, 237] width 1095 height 428
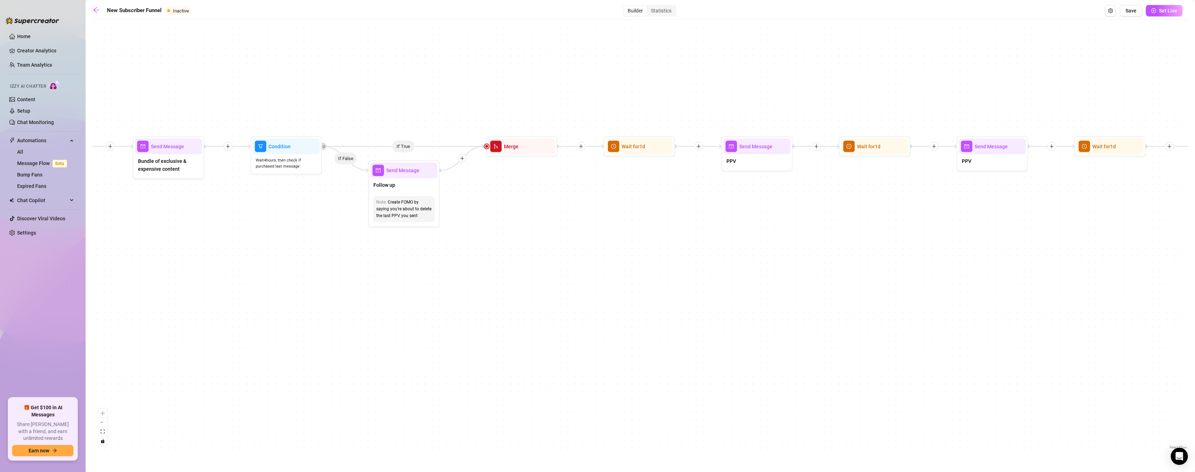
drag, startPoint x: 643, startPoint y: 301, endPoint x: 940, endPoint y: 304, distance: 297.0
click at [526, 303] on div "If True If True If True If False If False If False If True If False Merge Merge…" at bounding box center [640, 237] width 1095 height 428
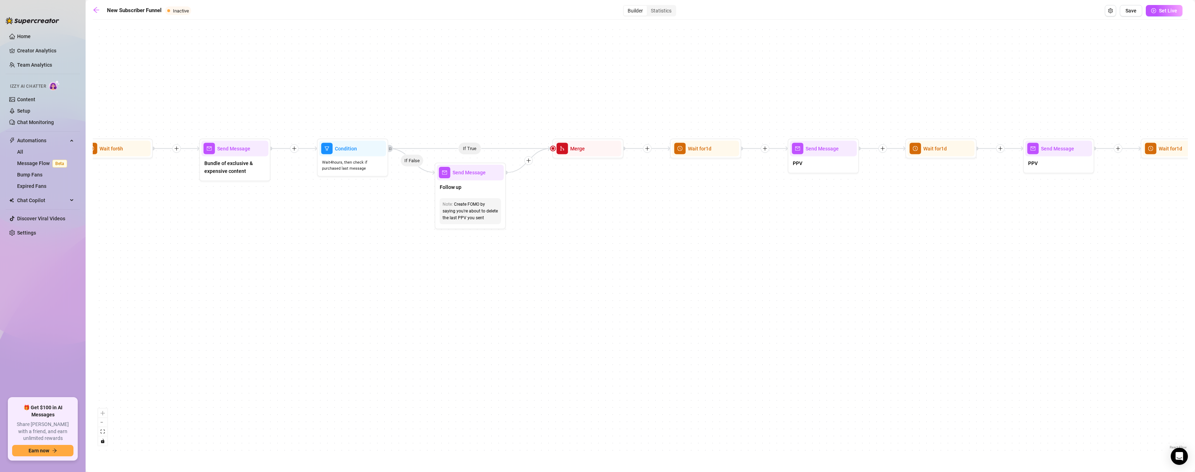
drag, startPoint x: 800, startPoint y: 303, endPoint x: 899, endPoint y: 311, distance: 98.7
click at [526, 311] on div "If True If True If True If False If False If False If True If False Merge Merge…" at bounding box center [640, 237] width 1095 height 428
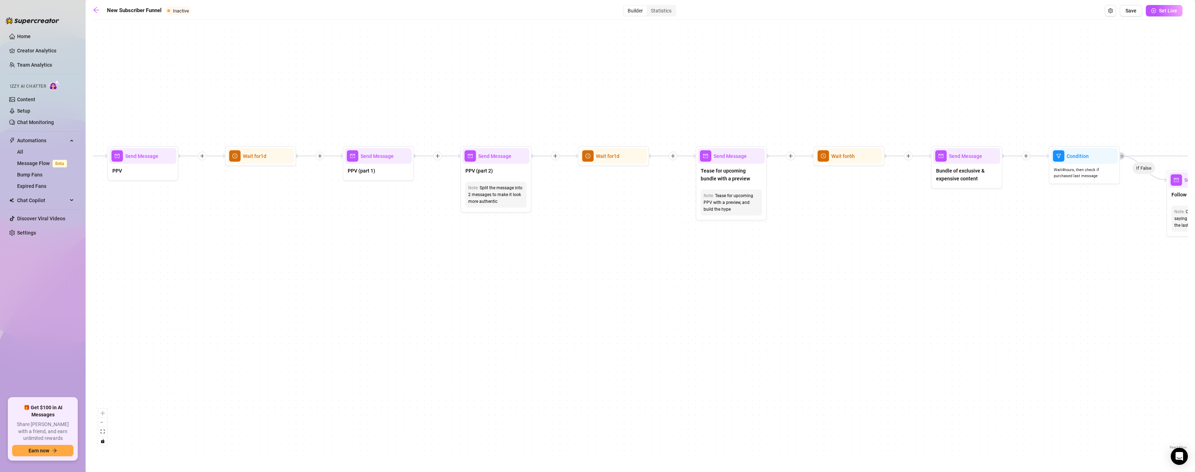
drag, startPoint x: 497, startPoint y: 328, endPoint x: 958, endPoint y: 333, distance: 461.1
click at [526, 330] on div "If True If True If True If False If False If False If True If False Merge Merge…" at bounding box center [640, 237] width 1095 height 428
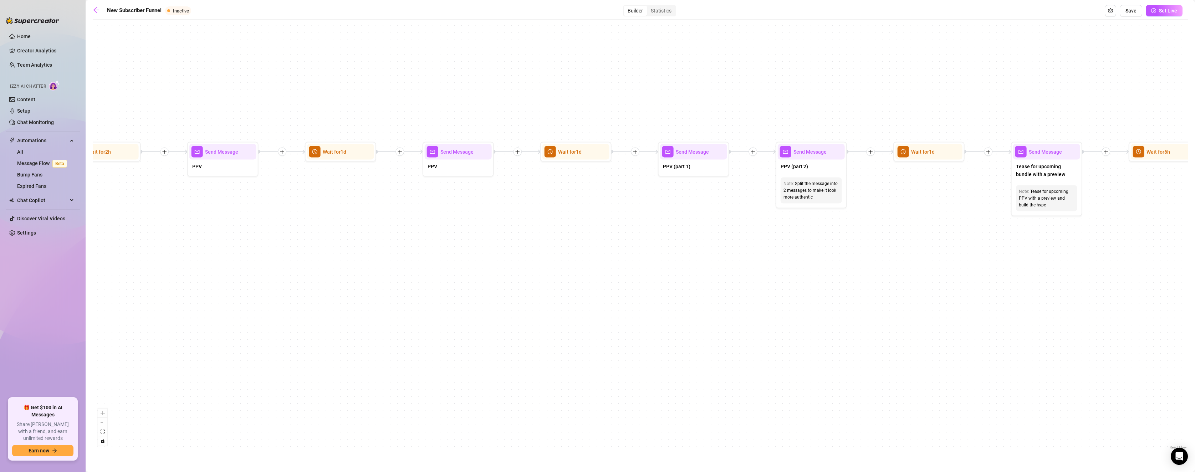
drag, startPoint x: 510, startPoint y: 345, endPoint x: 620, endPoint y: 342, distance: 109.8
click at [526, 340] on div "If True If True If True If False If False If False If True If False Merge Merge…" at bounding box center [640, 237] width 1095 height 428
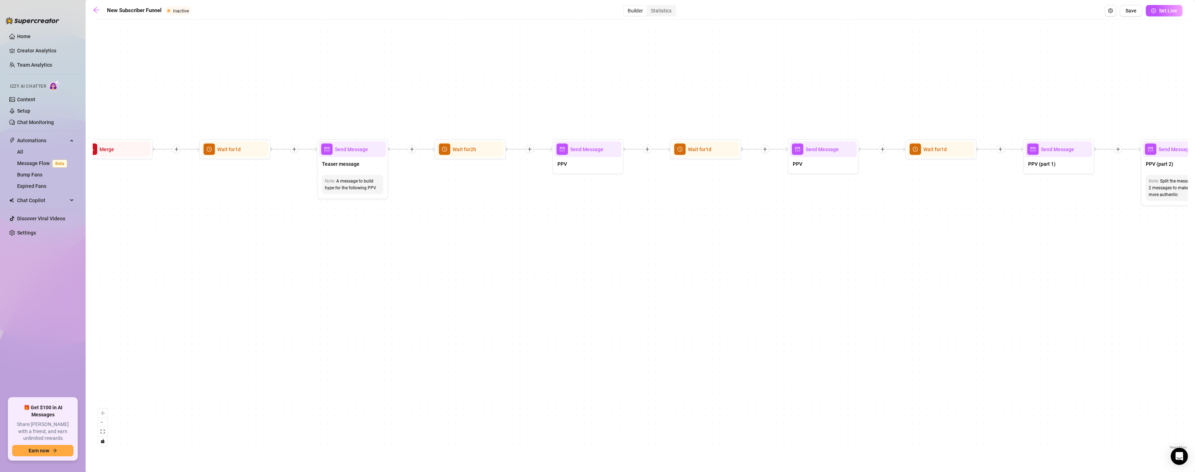
drag, startPoint x: 497, startPoint y: 342, endPoint x: 650, endPoint y: 340, distance: 153.3
click at [526, 340] on div "If True If True If True If False If False If False If True If False Merge Merge…" at bounding box center [640, 237] width 1095 height 428
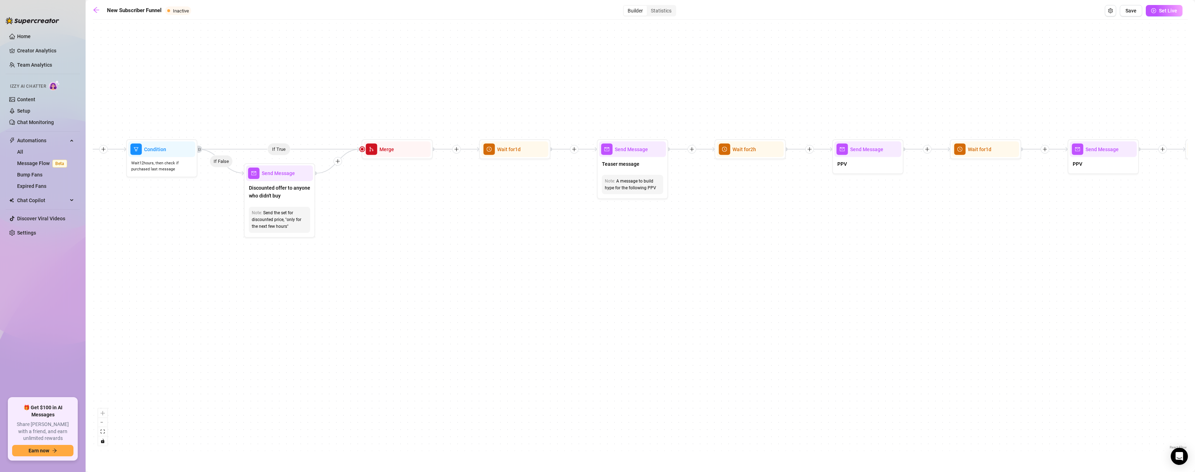
drag, startPoint x: 498, startPoint y: 333, endPoint x: 556, endPoint y: 334, distance: 58.5
click at [526, 333] on div "If True If True If True If False If False If False If True If False Merge Merge…" at bounding box center [640, 237] width 1095 height 428
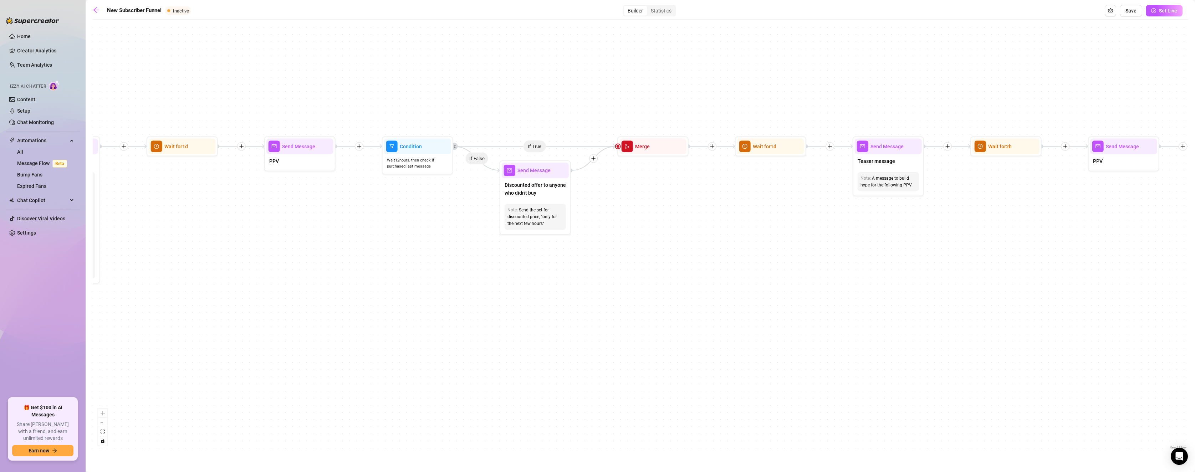
drag, startPoint x: 400, startPoint y: 334, endPoint x: 488, endPoint y: 333, distance: 87.4
click at [526, 331] on div "If True If True If True If False If False If False If True If False Merge Merge…" at bounding box center [640, 237] width 1095 height 428
drag, startPoint x: 408, startPoint y: 333, endPoint x: 768, endPoint y: 324, distance: 360.9
click at [526, 324] on div "If True If True If True If False If False If False If True If False Merge Merge…" at bounding box center [640, 237] width 1095 height 428
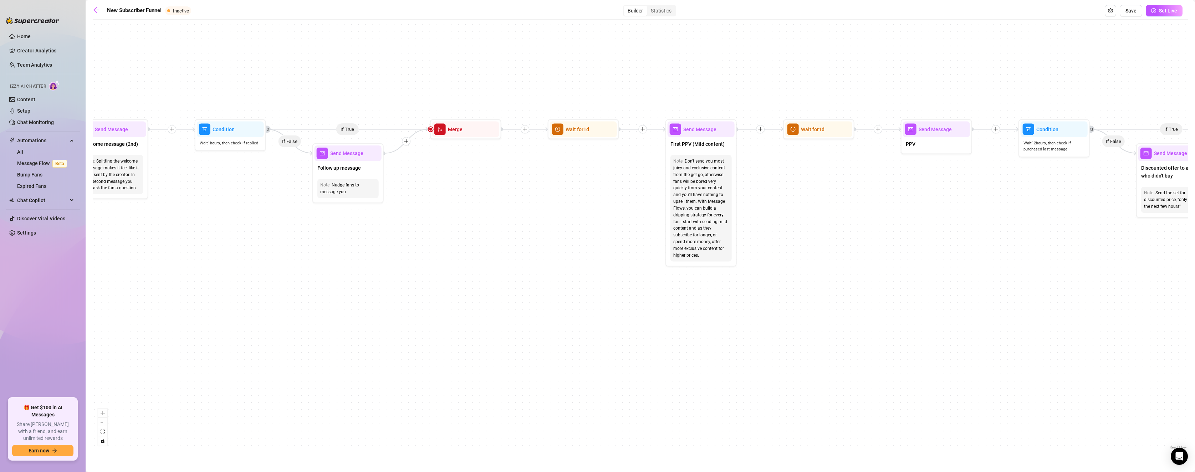
drag, startPoint x: 457, startPoint y: 333, endPoint x: 730, endPoint y: 325, distance: 272.9
click at [526, 325] on div "If True If True If True If False If False If False If True If False Merge Merge…" at bounding box center [640, 237] width 1095 height 428
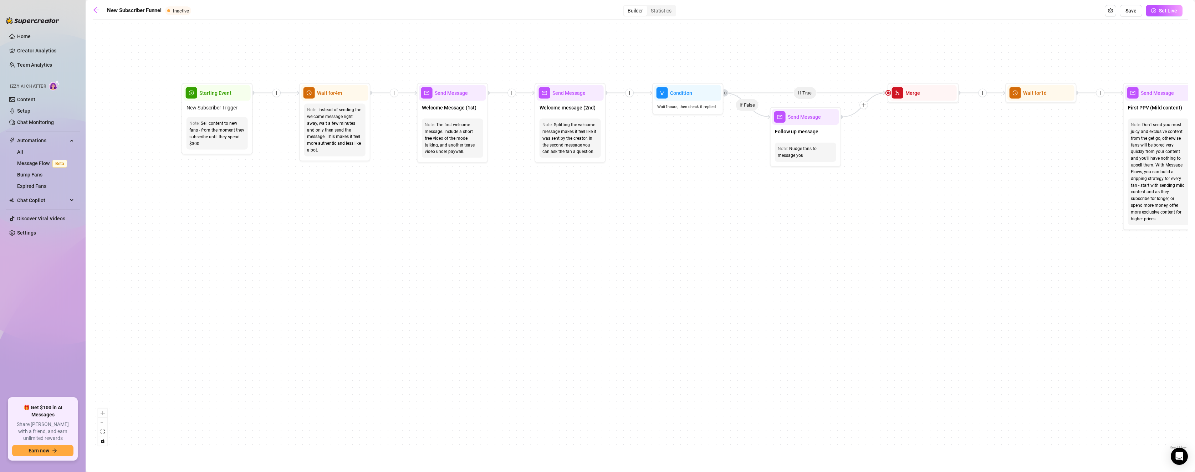
drag, startPoint x: 458, startPoint y: 330, endPoint x: 929, endPoint y: 291, distance: 472.6
click at [526, 291] on div "If True If True If True If False If False If False If True If False Merge Merge…" at bounding box center [640, 237] width 1095 height 428
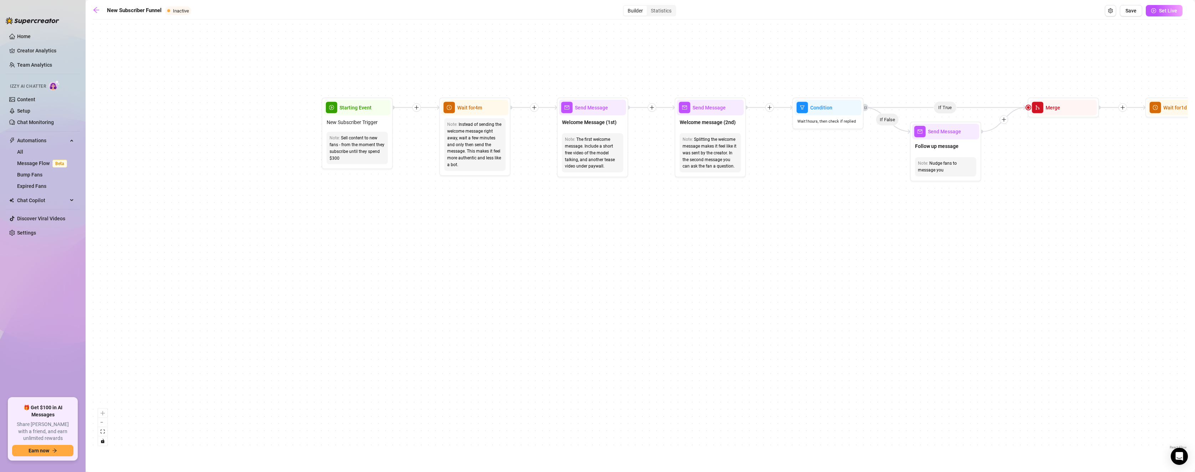
drag, startPoint x: 488, startPoint y: 312, endPoint x: 609, endPoint y: 352, distance: 127.1
click at [526, 352] on div "If True If True If True If False If False If False If True If False Merge Merge…" at bounding box center [640, 237] width 1095 height 428
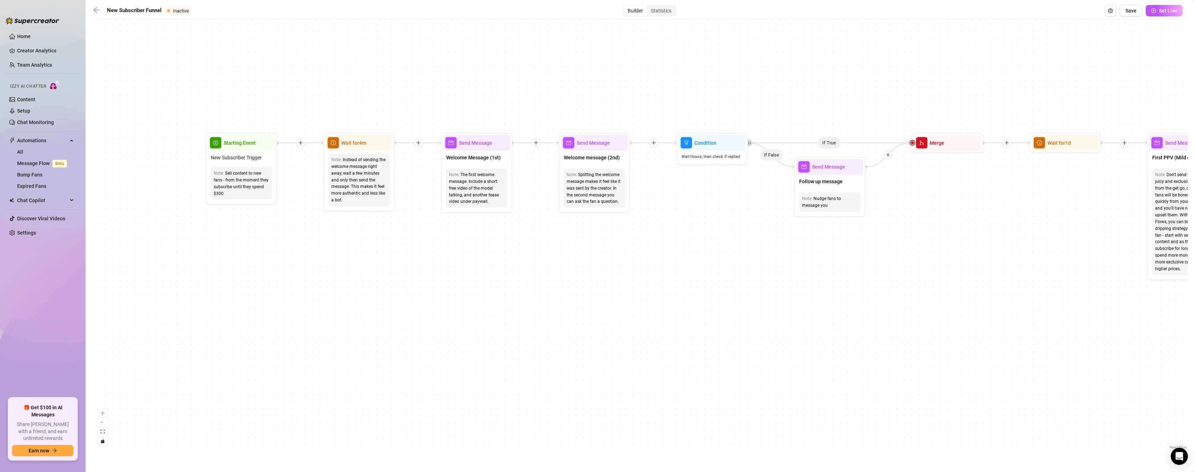
drag, startPoint x: 498, startPoint y: 364, endPoint x: 371, endPoint y: 359, distance: 127.0
click at [371, 359] on div "If True If True If True If False If False If False If True If False Merge Merge…" at bounding box center [640, 237] width 1095 height 428
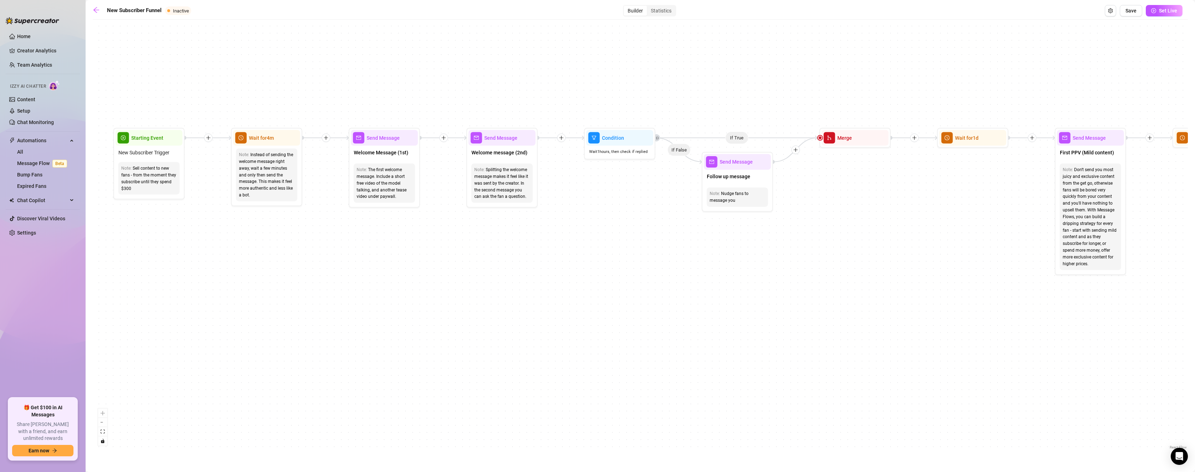
drag, startPoint x: 677, startPoint y: 268, endPoint x: 712, endPoint y: 268, distance: 34.9
click at [526, 268] on div "If True If True If True If False If False If False If True If False Merge Merge…" at bounding box center [640, 237] width 1095 height 428
click at [526, 13] on div "Statistics" at bounding box center [661, 11] width 29 height 10
click at [526, 7] on input "Statistics" at bounding box center [649, 7] width 0 height 0
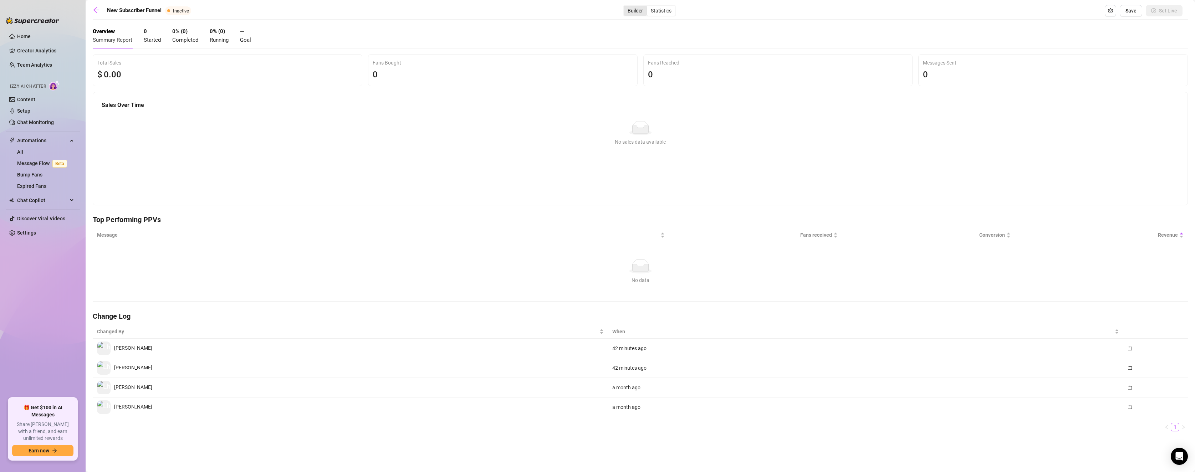
click at [526, 11] on div "Builder" at bounding box center [635, 11] width 23 height 10
click at [526, 7] on input "Builder" at bounding box center [625, 7] width 0 height 0
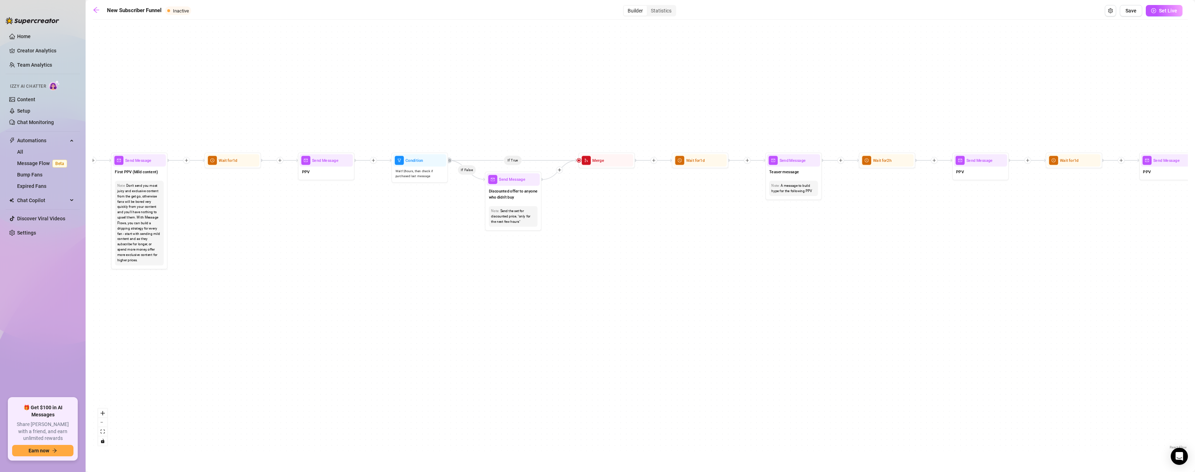
drag, startPoint x: 472, startPoint y: 250, endPoint x: 801, endPoint y: 377, distance: 352.4
click at [526, 377] on div "If True If False If True If False If True If False If True If False Merge Merge…" at bounding box center [640, 237] width 1095 height 428
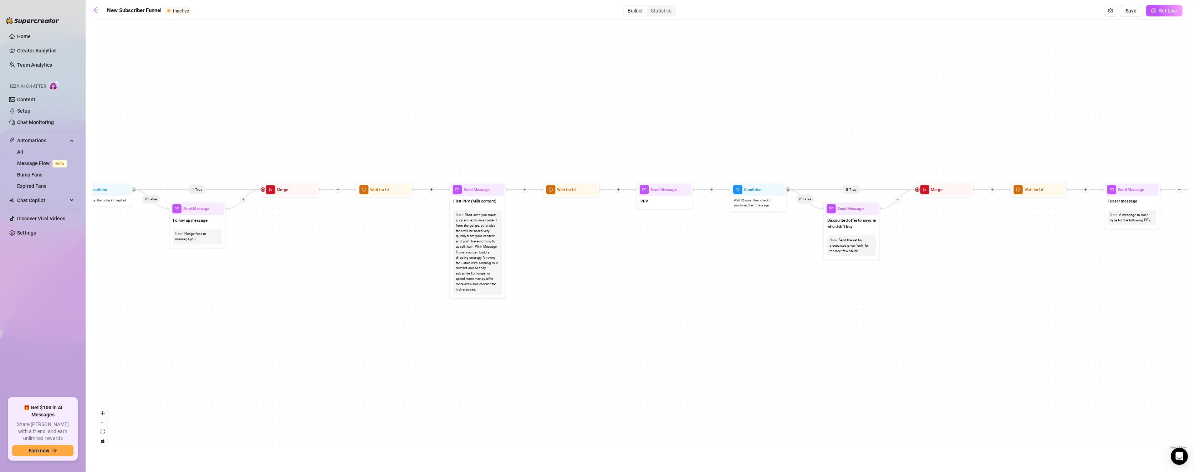
drag, startPoint x: 604, startPoint y: 318, endPoint x: 889, endPoint y: 332, distance: 285.6
click at [526, 331] on div "If True If False If True If False If True If False If True If False Merge Merge…" at bounding box center [640, 237] width 1095 height 428
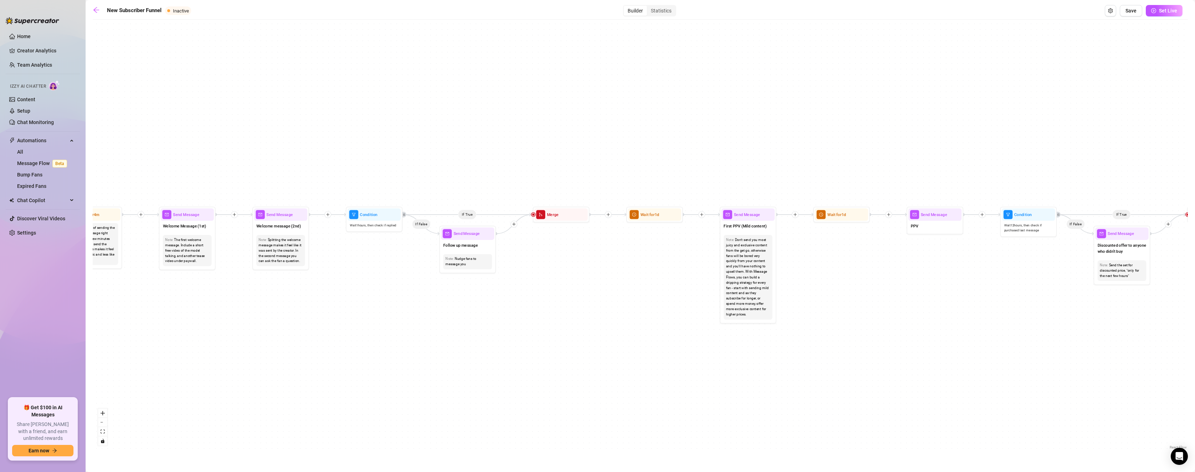
drag, startPoint x: 639, startPoint y: 321, endPoint x: 943, endPoint y: 341, distance: 304.5
click at [526, 341] on div "If True If False If True If False If True If False If True If False Merge Merge…" at bounding box center [640, 237] width 1095 height 428
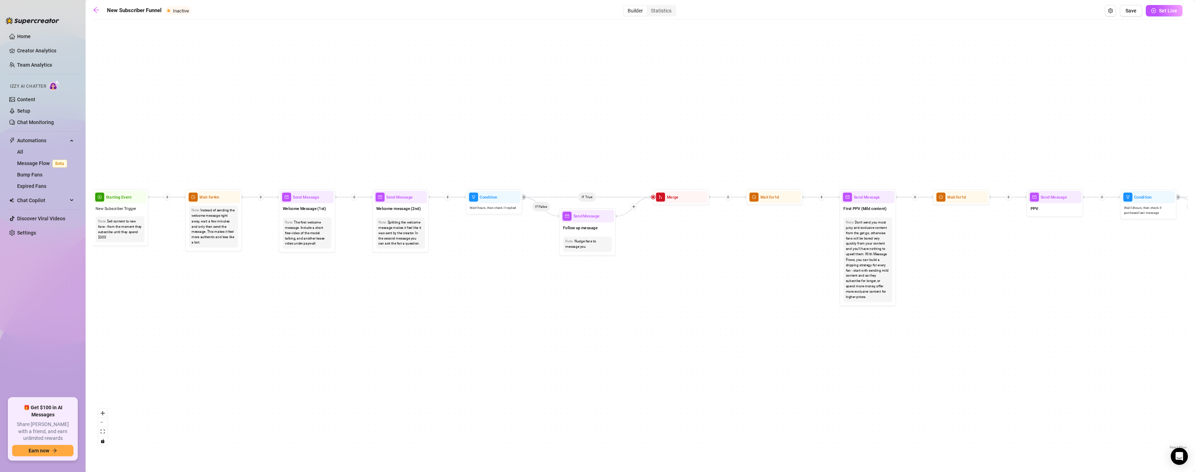
drag, startPoint x: 633, startPoint y: 323, endPoint x: 691, endPoint y: 311, distance: 60.0
click at [526, 311] on div "If True If False If True If False If True If False If True If False Merge Merge…" at bounding box center [640, 237] width 1095 height 428
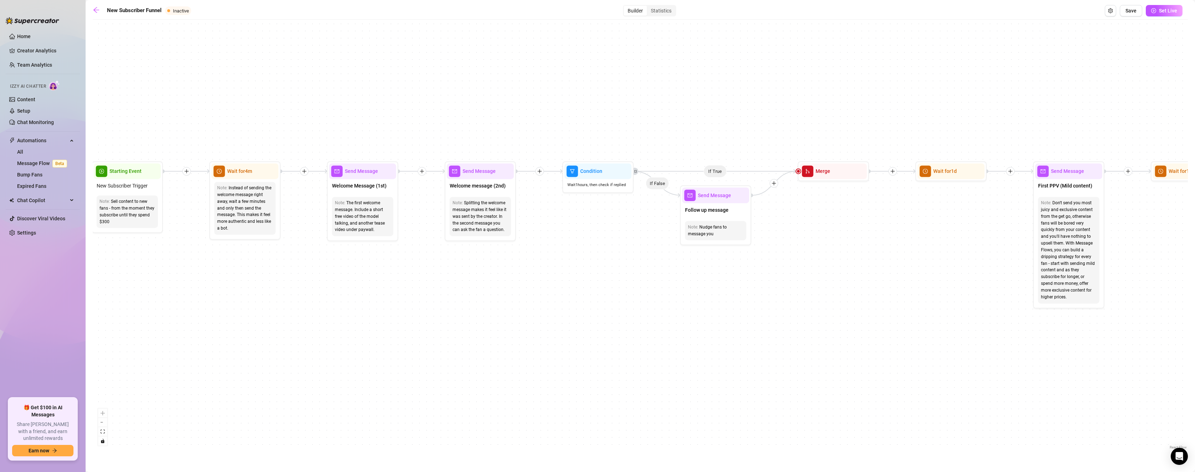
drag, startPoint x: 604, startPoint y: 304, endPoint x: 759, endPoint y: 308, distance: 155.2
click at [526, 308] on div "If True If False If True If False If True If False If True If False Merge Merge…" at bounding box center [640, 237] width 1095 height 428
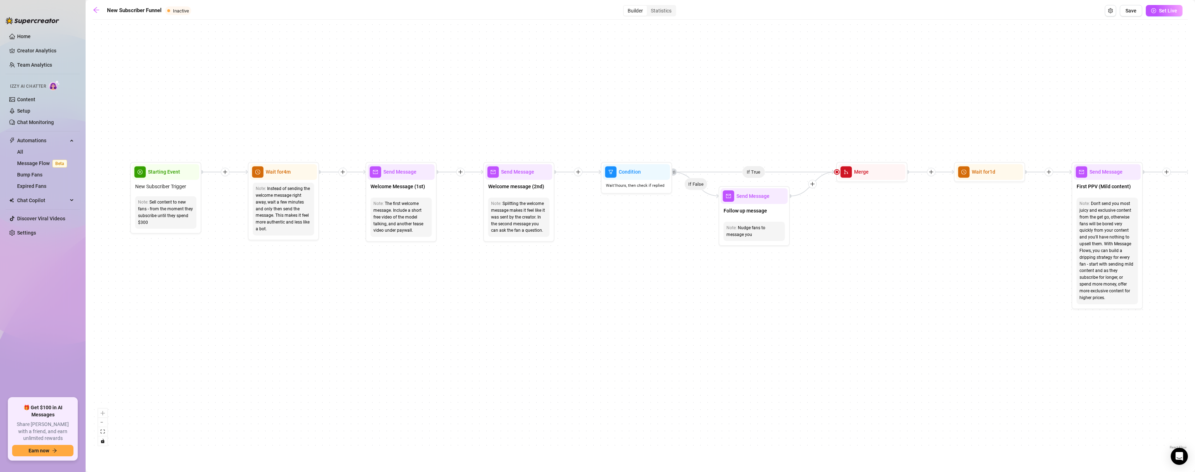
drag, startPoint x: 671, startPoint y: 307, endPoint x: 709, endPoint y: 308, distance: 38.5
click at [526, 308] on div "If True If False If True If False If True If False If True If False Merge Merge…" at bounding box center [640, 237] width 1095 height 428
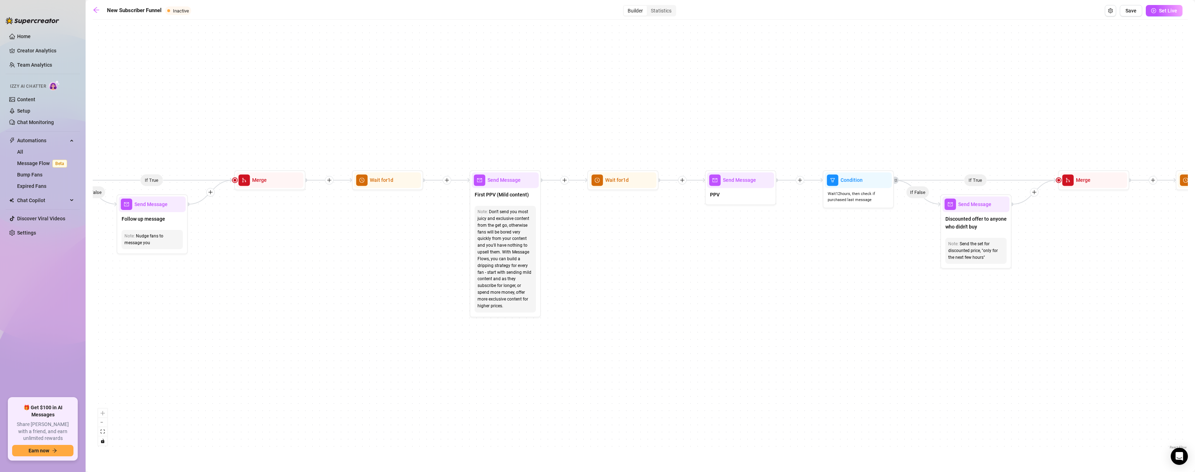
drag, startPoint x: 1008, startPoint y: 319, endPoint x: 413, endPoint y: 327, distance: 595.9
click at [413, 327] on div "If True If False If True If False If True If False If True If False Merge Merge…" at bounding box center [640, 237] width 1095 height 428
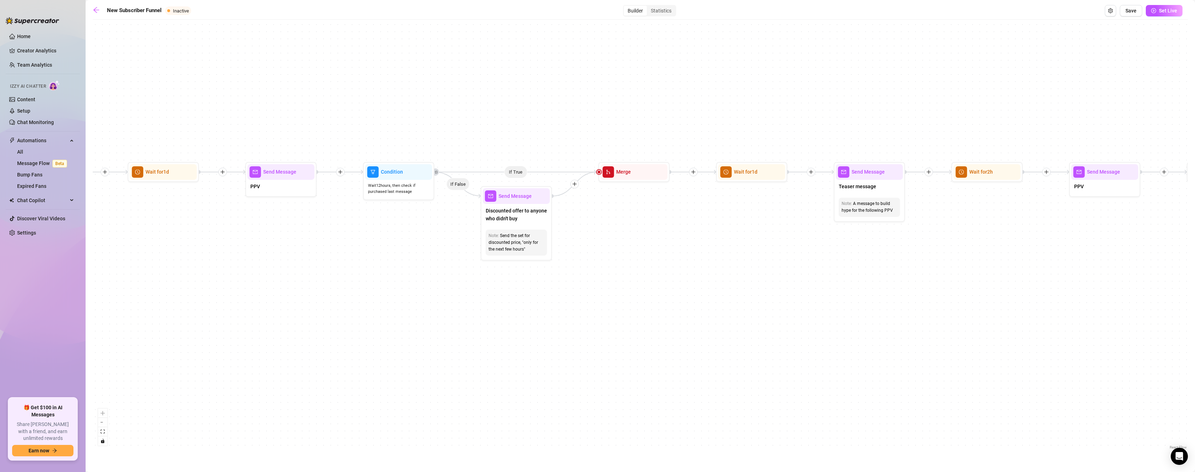
drag, startPoint x: 869, startPoint y: 324, endPoint x: 409, endPoint y: 316, distance: 459.7
click at [409, 316] on div "If True If False If True If False If True If False If True If False Merge Merge…" at bounding box center [640, 237] width 1095 height 428
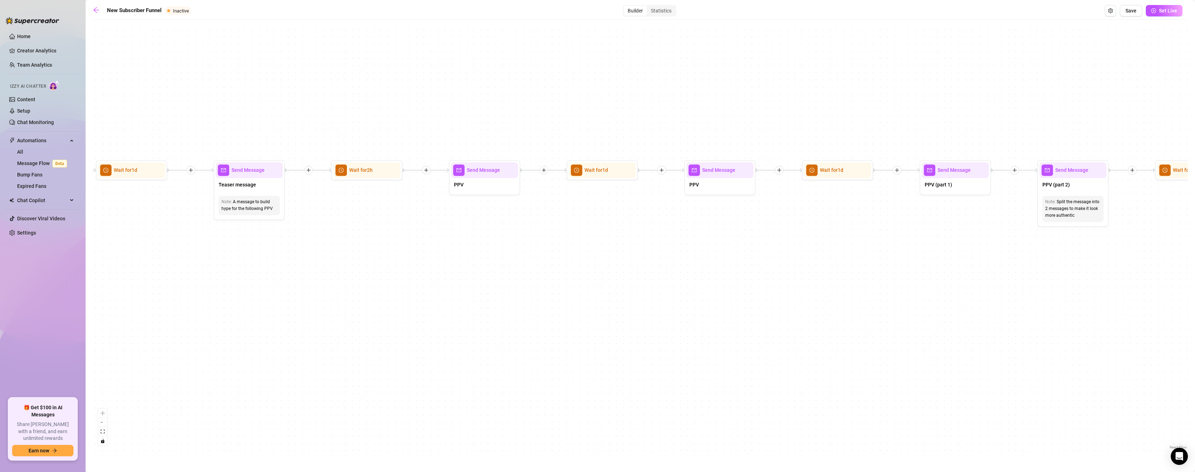
drag, startPoint x: 982, startPoint y: 349, endPoint x: 365, endPoint y: 348, distance: 617.2
click at [365, 348] on div "If True If False If True If False If True If False If True If False Merge Merge…" at bounding box center [640, 237] width 1095 height 428
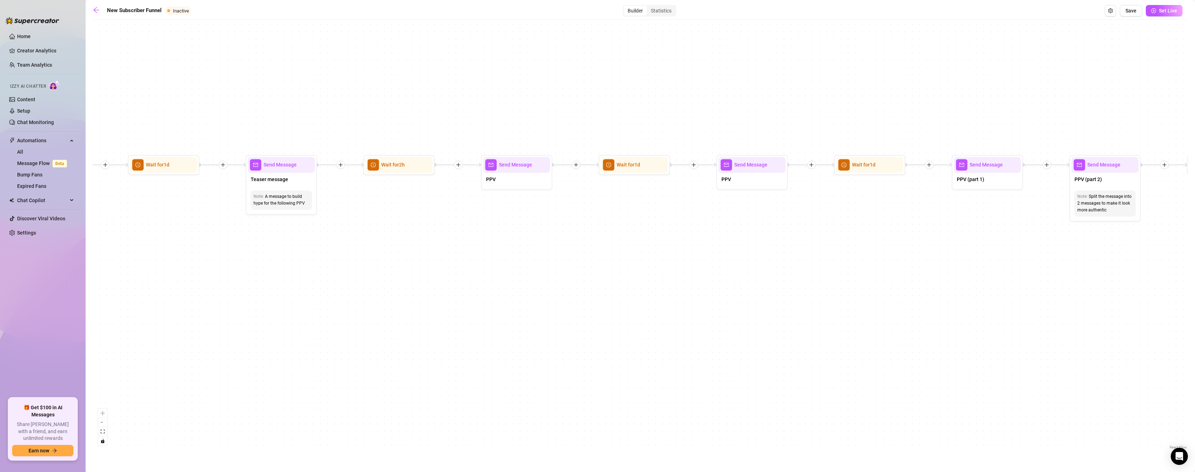
drag, startPoint x: 321, startPoint y: 358, endPoint x: 333, endPoint y: 350, distance: 13.8
click at [333, 350] on div "If True If False If True If False If True If False If True If False Merge Merge…" at bounding box center [640, 237] width 1095 height 428
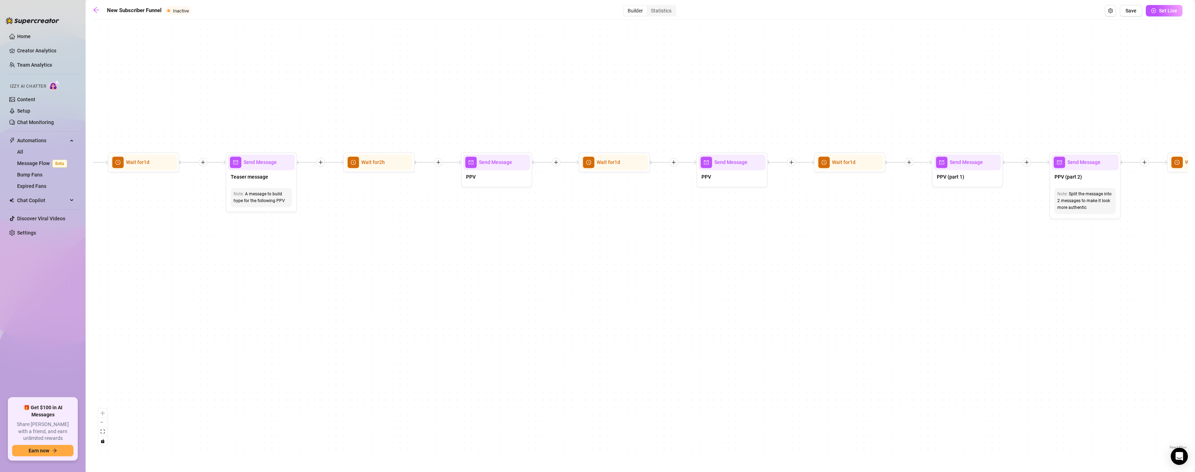
click at [526, 356] on div "If True If False If True If False If True If False If True If False Merge Merge…" at bounding box center [640, 237] width 1095 height 428
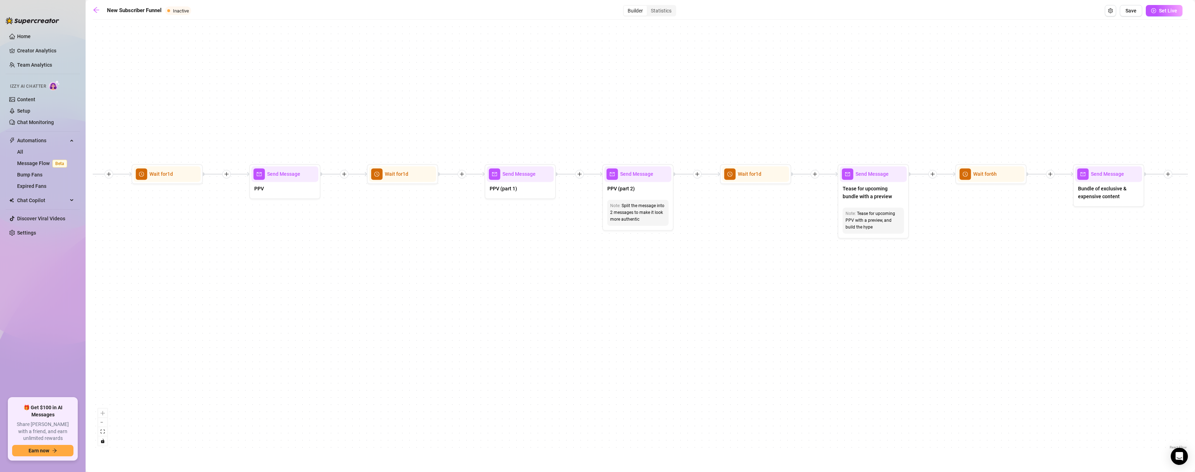
drag, startPoint x: 895, startPoint y: 339, endPoint x: 447, endPoint y: 351, distance: 447.3
click at [447, 351] on div "If True If False If True If False If True If False If True If False Merge Merge…" at bounding box center [640, 237] width 1095 height 428
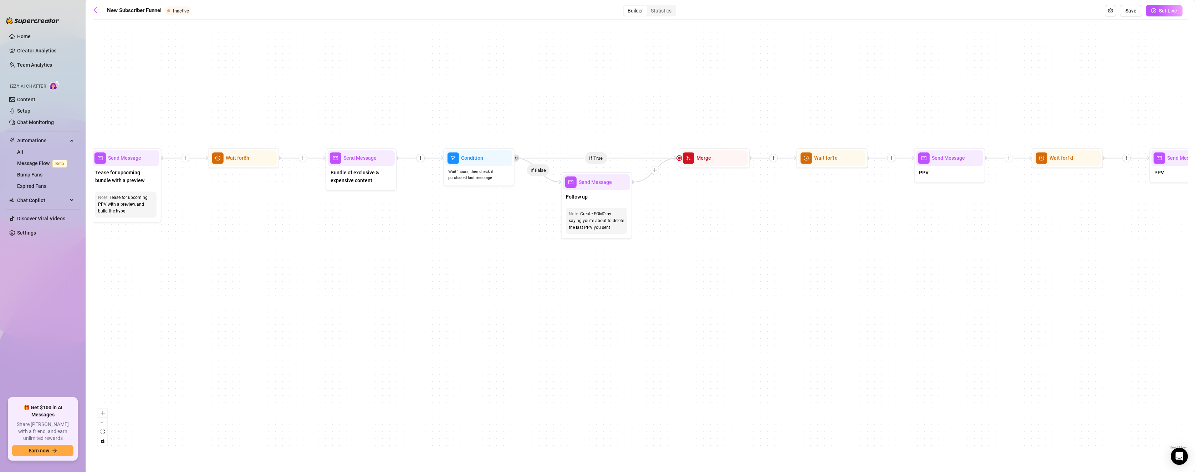
drag, startPoint x: 987, startPoint y: 359, endPoint x: 211, endPoint y: 343, distance: 776.0
click at [211, 343] on div "If True If False If True If False If True If False If True If False Merge Merge…" at bounding box center [640, 237] width 1095 height 428
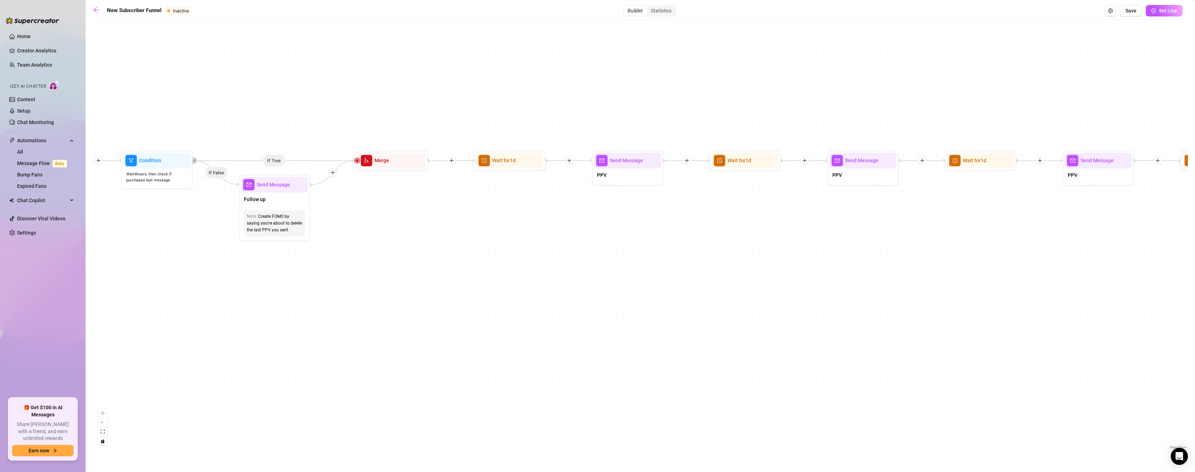
drag, startPoint x: 758, startPoint y: 344, endPoint x: 464, endPoint y: 346, distance: 293.5
click at [464, 346] on div "If True If False If True If False If True If False If True If False Merge Merge…" at bounding box center [640, 237] width 1095 height 428
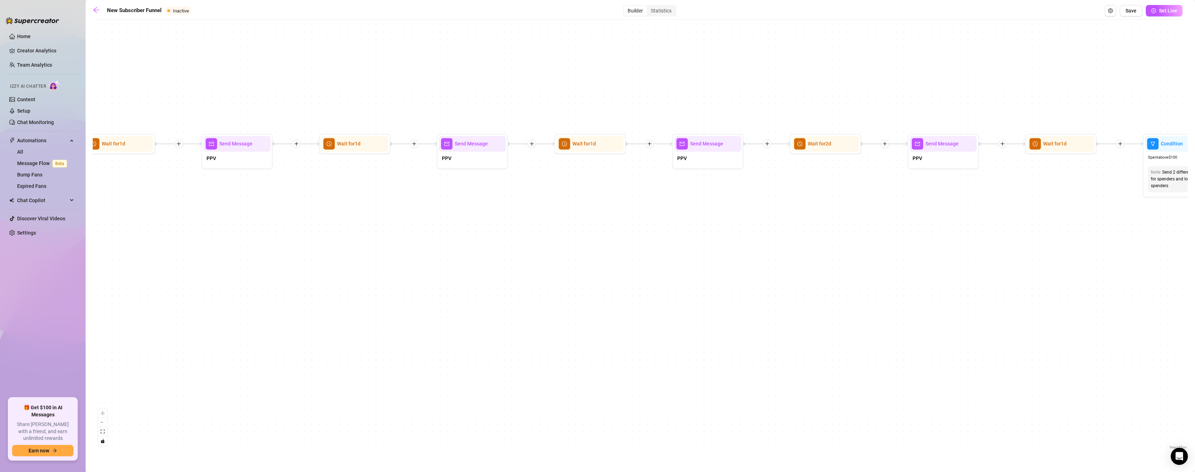
drag, startPoint x: 873, startPoint y: 317, endPoint x: 245, endPoint y: 300, distance: 628.5
click at [245, 300] on div "If True If False If True If False If True If False If True If False Merge Merge…" at bounding box center [640, 237] width 1095 height 428
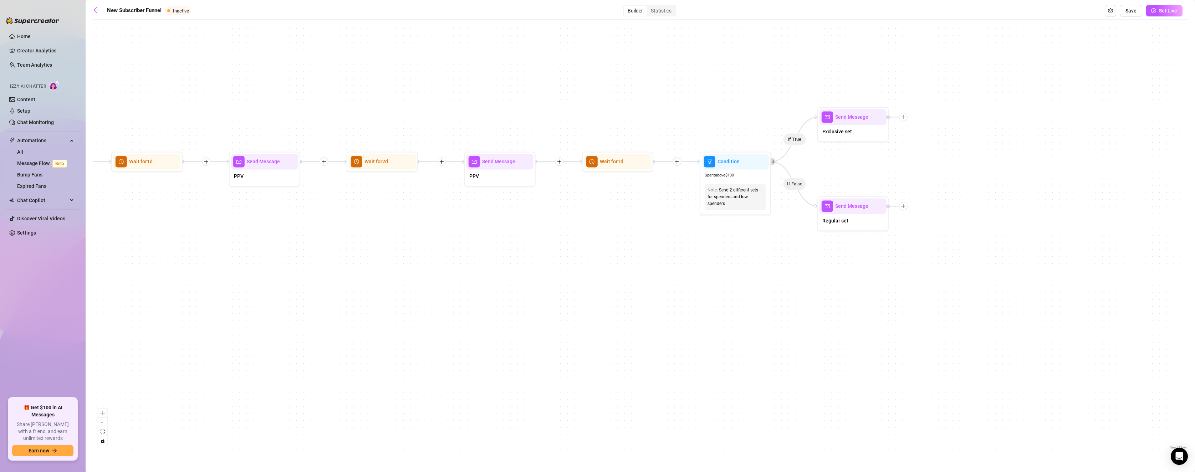
drag, startPoint x: 1025, startPoint y: 300, endPoint x: 584, endPoint y: 317, distance: 441.4
click at [526, 317] on div "If True If False If True If False If True If False If True If False Merge Merge…" at bounding box center [640, 237] width 1095 height 428
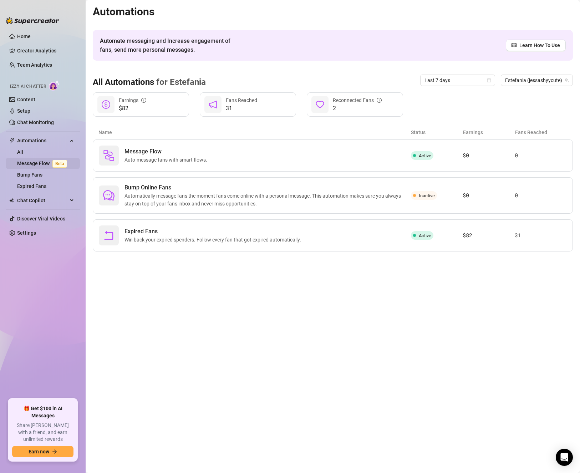
click at [30, 165] on link "Message Flow Beta" at bounding box center [43, 163] width 53 height 6
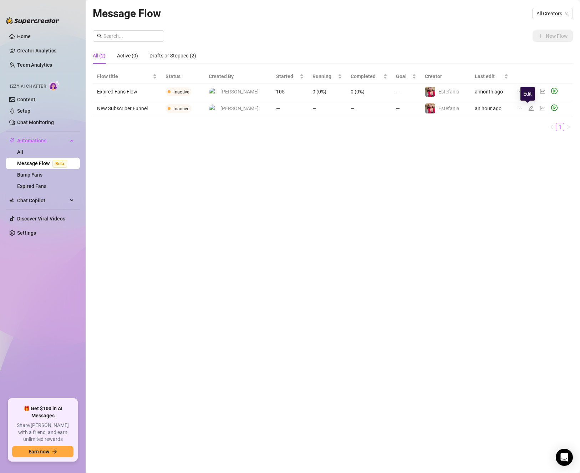
click at [526, 108] on icon "edit" at bounding box center [531, 108] width 6 height 6
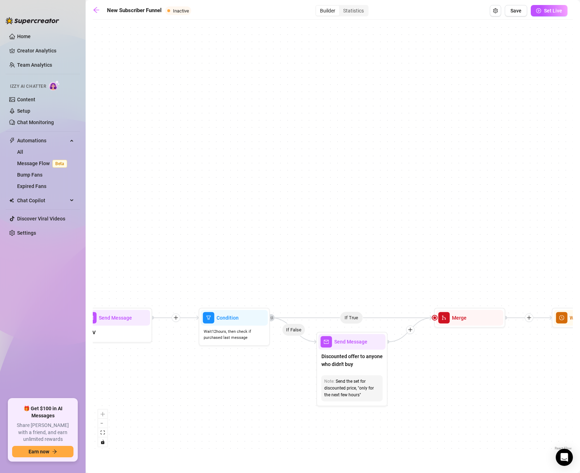
drag, startPoint x: 209, startPoint y: 240, endPoint x: 587, endPoint y: 234, distance: 378.7
click at [526, 234] on html "Home Creator Analytics Team Analytics Izzy AI Chatter Content Setup Chat Monito…" at bounding box center [290, 236] width 580 height 473
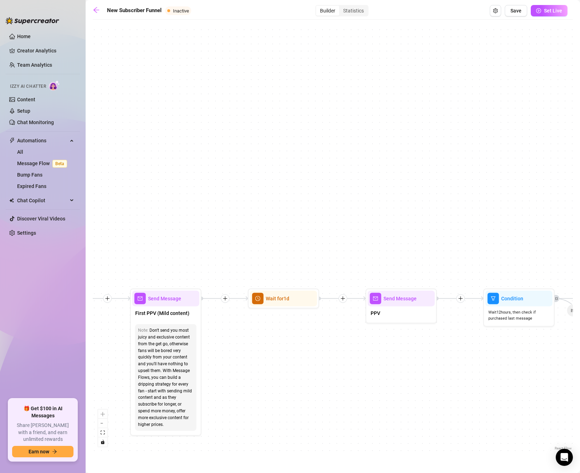
drag, startPoint x: 282, startPoint y: 228, endPoint x: 569, endPoint y: 207, distance: 288.5
click at [526, 208] on div "If True If True If True If False If False If False If True If False Merge Merge…" at bounding box center [333, 237] width 480 height 429
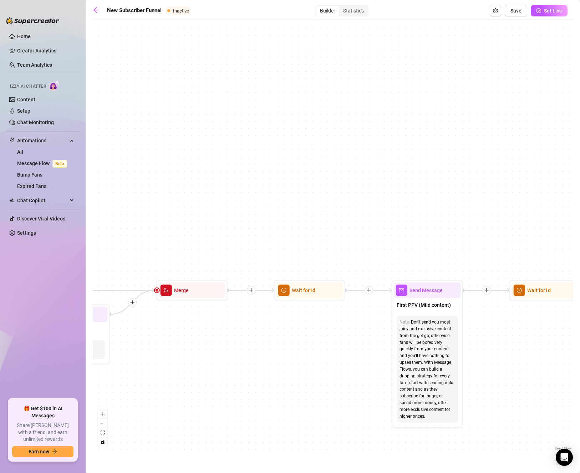
drag, startPoint x: 277, startPoint y: 213, endPoint x: 541, endPoint y: 206, distance: 263.2
click at [526, 206] on div "If True If True If True If False If False If False If True If False Merge Merge…" at bounding box center [333, 237] width 480 height 429
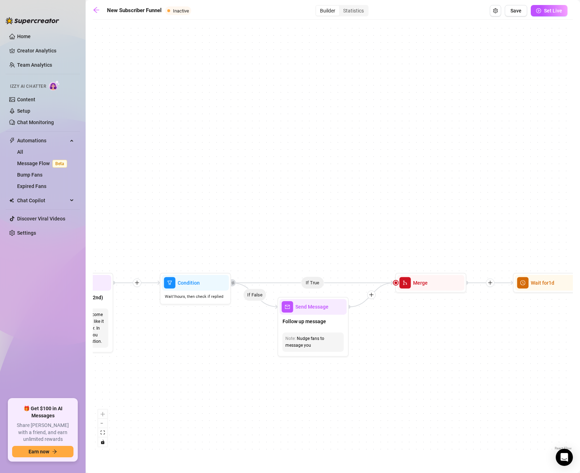
drag, startPoint x: 252, startPoint y: 216, endPoint x: 487, endPoint y: 209, distance: 234.7
click at [487, 209] on div "If True If True If True If False If False If False If True If False Merge Merge…" at bounding box center [333, 237] width 480 height 429
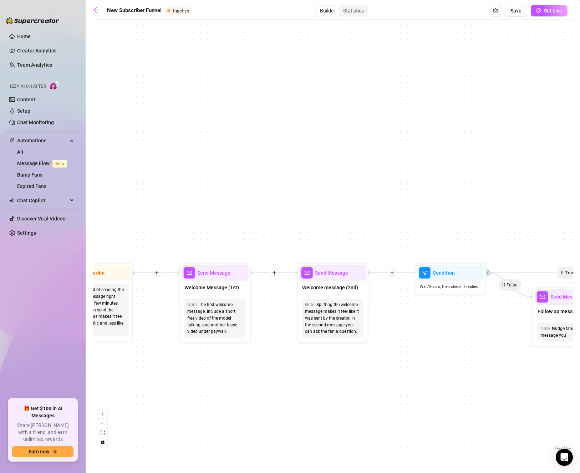
drag, startPoint x: 231, startPoint y: 208, endPoint x: 488, endPoint y: 198, distance: 258.0
click at [488, 198] on div "If True If True If True If False If False If False If True If False Merge Merge…" at bounding box center [333, 237] width 480 height 429
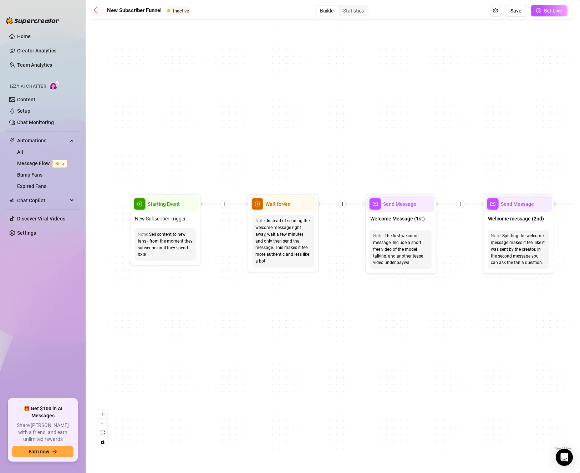
drag, startPoint x: 269, startPoint y: 255, endPoint x: 452, endPoint y: 186, distance: 195.4
click at [452, 186] on div "If True If True If True If False If False If False If True If False Merge Merge…" at bounding box center [333, 237] width 480 height 429
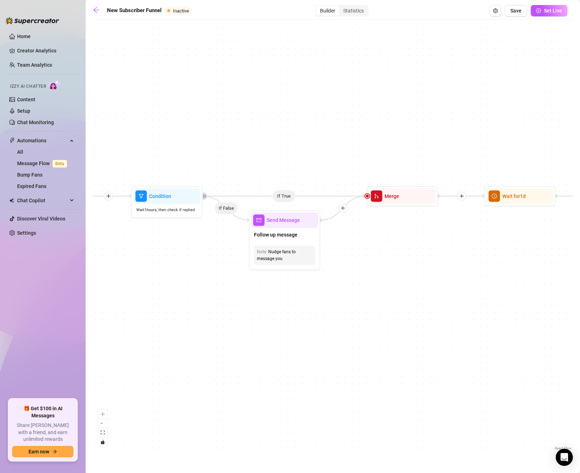
drag, startPoint x: 517, startPoint y: 333, endPoint x: 48, endPoint y: 325, distance: 469.3
click at [48, 325] on div "Home Creator Analytics Team Analytics Izzy AI Chatter Content Setup Chat Monito…" at bounding box center [290, 236] width 580 height 473
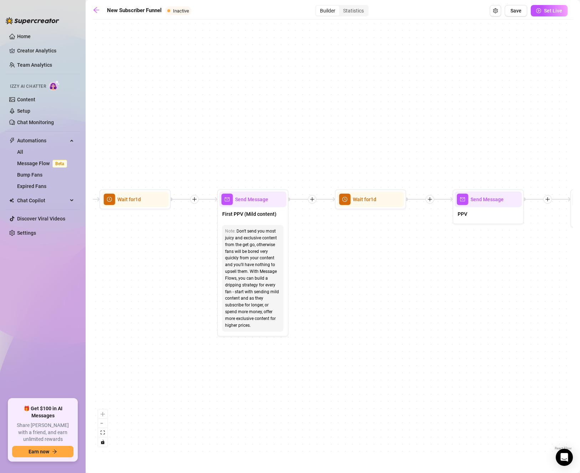
drag, startPoint x: 488, startPoint y: 285, endPoint x: 94, endPoint y: 288, distance: 394.0
click at [94, 288] on div "If True If True If True If False If False If False If True If False Merge Merge…" at bounding box center [333, 237] width 480 height 429
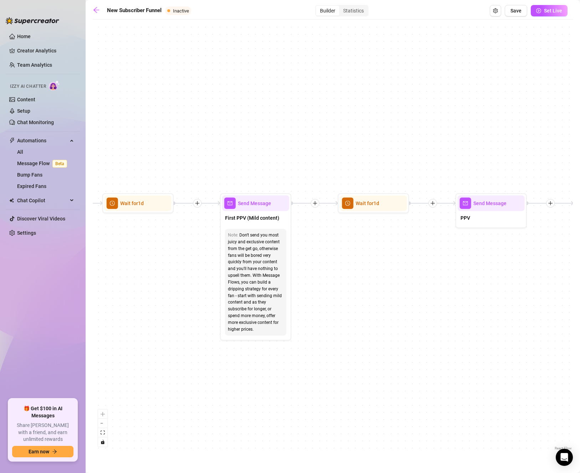
drag, startPoint x: 427, startPoint y: 306, endPoint x: 439, endPoint y: 310, distance: 12.7
click at [439, 310] on div "If True If True If True If False If False If False If True If False Merge Merge…" at bounding box center [333, 237] width 480 height 429
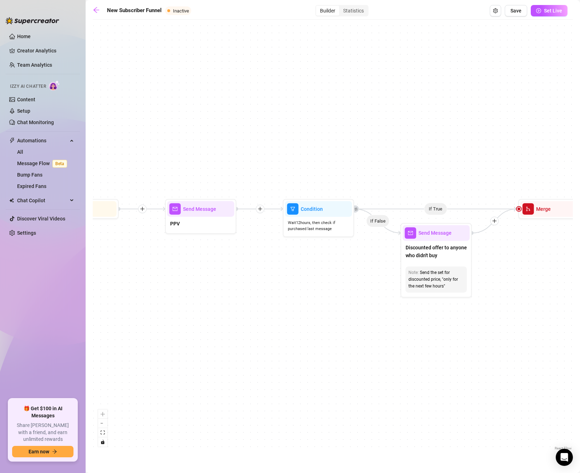
drag, startPoint x: 478, startPoint y: 294, endPoint x: 188, endPoint y: 300, distance: 290.3
click at [188, 300] on div "If True If True If True If False If False If False If True If False Merge Merge…" at bounding box center [333, 237] width 480 height 429
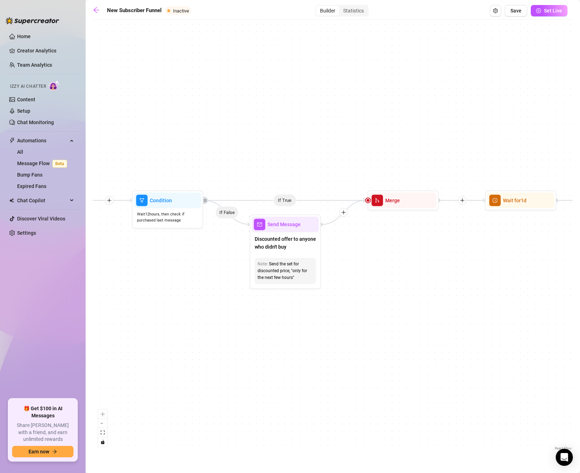
drag, startPoint x: 466, startPoint y: 344, endPoint x: 315, endPoint y: 336, distance: 151.1
click at [315, 336] on div "If True If True If True If False If False If False If True If False Merge Merge…" at bounding box center [333, 237] width 480 height 429
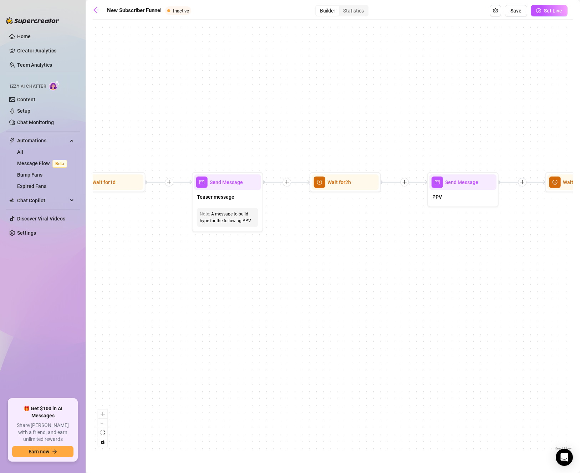
drag, startPoint x: 538, startPoint y: 329, endPoint x: 127, endPoint y: 311, distance: 411.2
click at [127, 311] on div "If True If True If True If False If False If False If True If False Merge Merge…" at bounding box center [333, 237] width 480 height 429
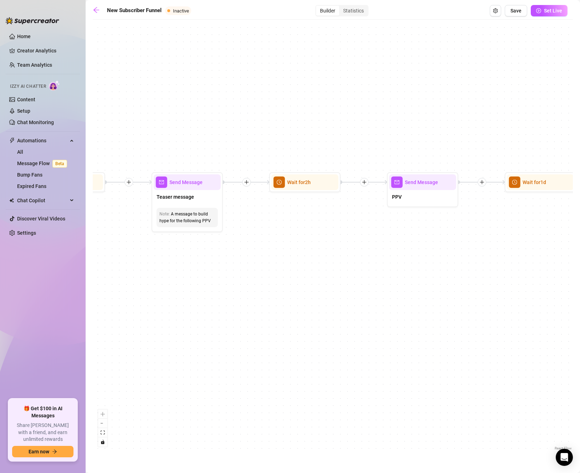
drag, startPoint x: 369, startPoint y: 311, endPoint x: 320, endPoint y: 311, distance: 48.9
click at [320, 311] on div "If True If True If True If False If False If False If True If False Merge Merge…" at bounding box center [333, 237] width 480 height 429
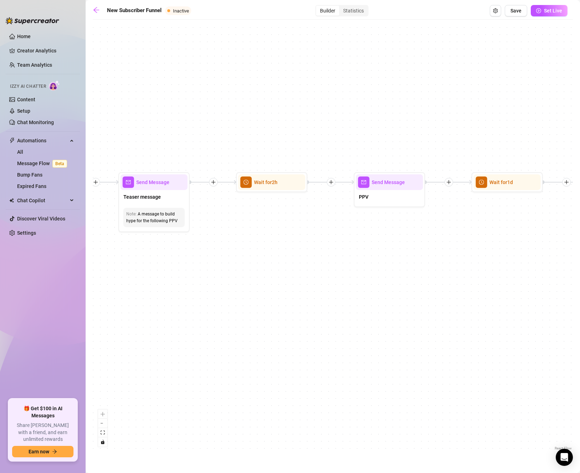
drag, startPoint x: 453, startPoint y: 278, endPoint x: 428, endPoint y: 279, distance: 24.6
click at [428, 279] on div "If True If True If True If False If False If False If True If False Merge Merge…" at bounding box center [333, 237] width 480 height 429
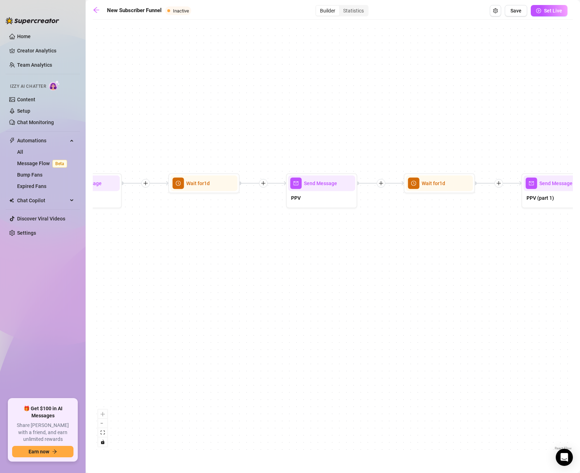
drag, startPoint x: 478, startPoint y: 324, endPoint x: 190, endPoint y: 325, distance: 288.1
click at [190, 325] on div "If True If True If True If False If False If False If True If False Merge Merge…" at bounding box center [333, 237] width 480 height 429
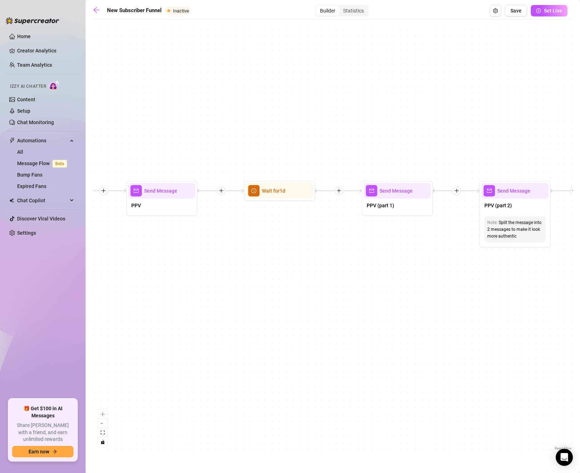
drag, startPoint x: 374, startPoint y: 326, endPoint x: 214, endPoint y: 333, distance: 159.9
click at [214, 333] on div "If True If True If True If False If False If False If True If False Merge Merge…" at bounding box center [333, 237] width 480 height 429
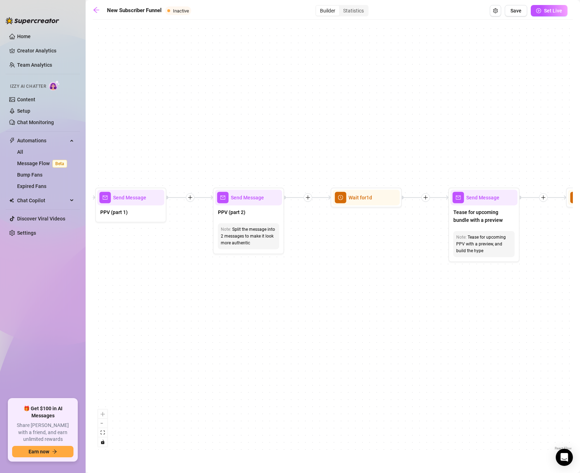
drag, startPoint x: 534, startPoint y: 302, endPoint x: 207, endPoint y: 308, distance: 326.7
click at [207, 308] on div "If True If True If True If False If False If False If True If False Merge Merge…" at bounding box center [333, 237] width 480 height 429
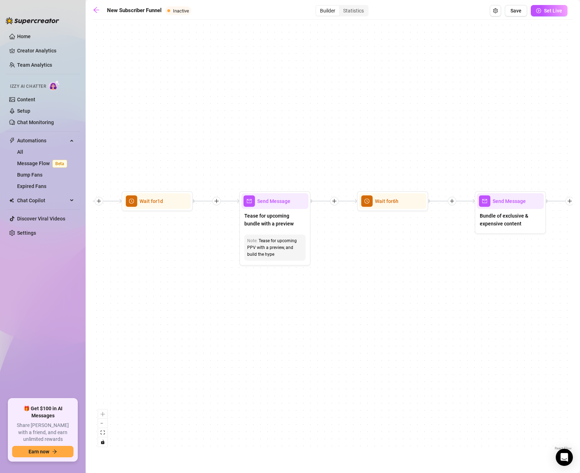
drag, startPoint x: 517, startPoint y: 340, endPoint x: 368, endPoint y: 343, distance: 148.7
click at [368, 343] on div "If True If True If True If False If False If False If True If False Merge Merge…" at bounding box center [333, 237] width 480 height 429
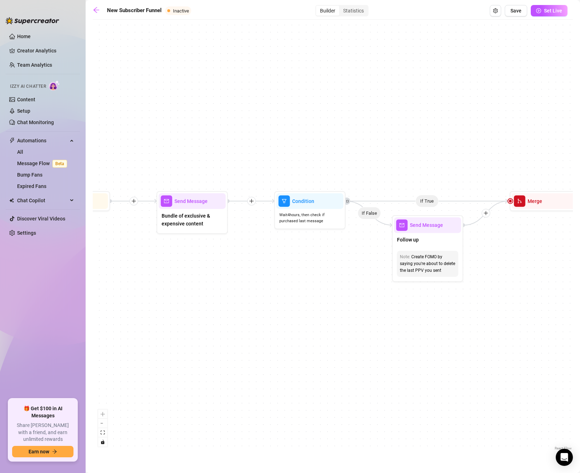
drag, startPoint x: 520, startPoint y: 343, endPoint x: 211, endPoint y: 343, distance: 308.8
click at [211, 343] on div "If True If True If True If False If False If False If True If False Merge Merge…" at bounding box center [333, 237] width 480 height 429
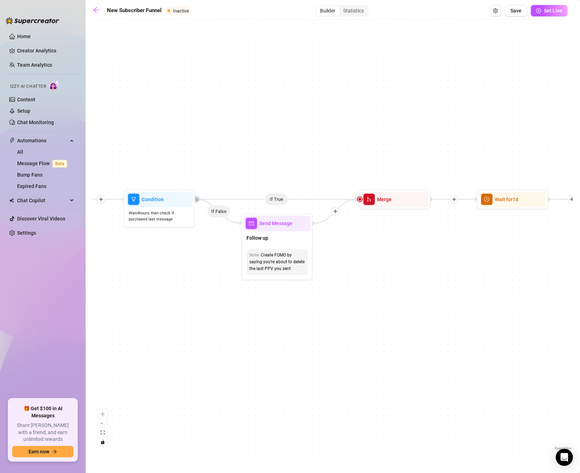
drag, startPoint x: 544, startPoint y: 374, endPoint x: 405, endPoint y: 373, distance: 138.7
click at [405, 373] on div "If True If True If True If False If False If False If True If False Merge Merge…" at bounding box center [333, 237] width 480 height 429
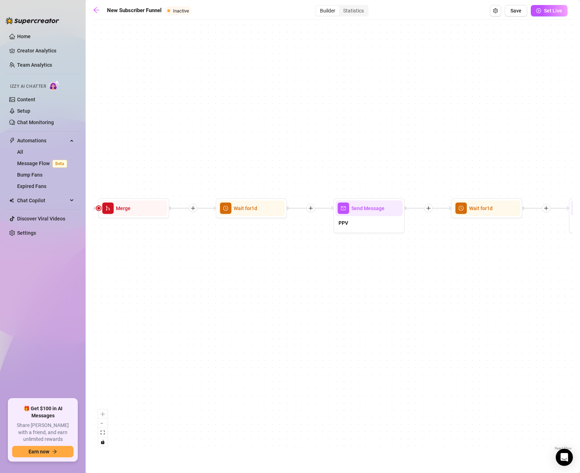
drag, startPoint x: 508, startPoint y: 322, endPoint x: 222, endPoint y: 331, distance: 286.4
click at [222, 331] on div "If True If True If True If False If False If False If True If False Merge Merge…" at bounding box center [333, 237] width 480 height 429
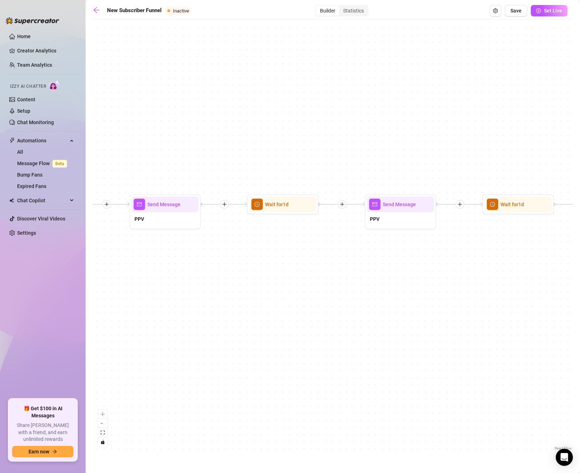
drag, startPoint x: 470, startPoint y: 327, endPoint x: 291, endPoint y: 323, distance: 178.7
click at [291, 323] on div "If True If True If True If False If False If False If True If False Merge Merge…" at bounding box center [333, 237] width 480 height 429
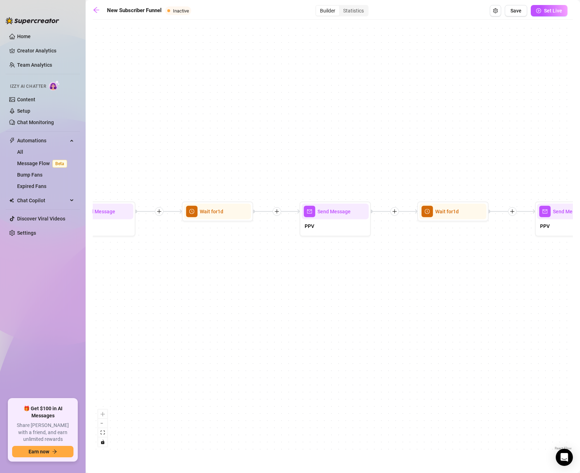
drag, startPoint x: 503, startPoint y: 259, endPoint x: 190, endPoint y: 266, distance: 312.8
click at [190, 266] on div "If True If True If True If False If False If False If True If False Merge Merge…" at bounding box center [333, 237] width 480 height 429
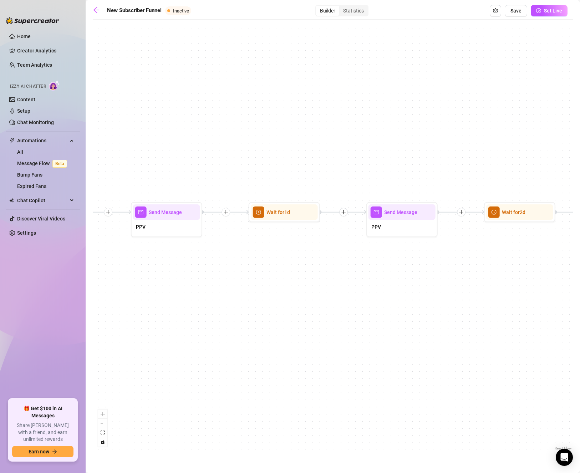
drag, startPoint x: 450, startPoint y: 283, endPoint x: 293, endPoint y: 285, distance: 156.5
click at [293, 285] on div "If True If True If True If False If False If False If True If False Merge Merge…" at bounding box center [333, 237] width 480 height 429
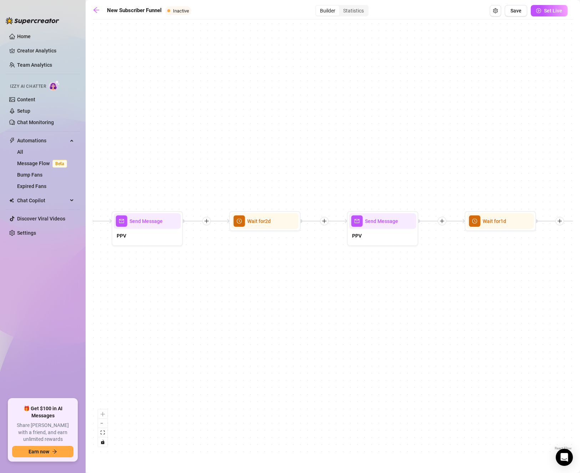
drag, startPoint x: 500, startPoint y: 306, endPoint x: 239, endPoint y: 315, distance: 261.9
click at [239, 315] on div "If True If True If True If False If False If False If True If False Merge Merge…" at bounding box center [333, 237] width 480 height 429
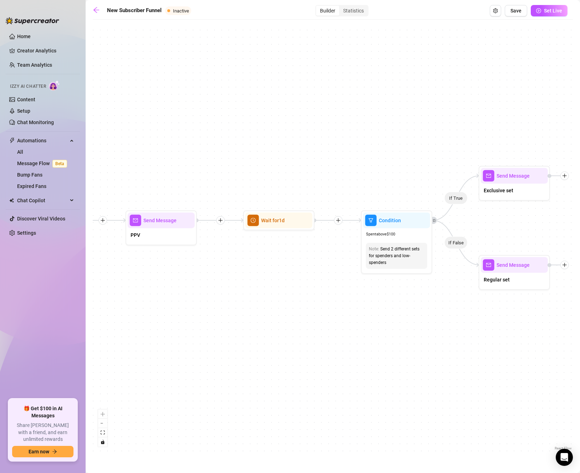
drag, startPoint x: 490, startPoint y: 323, endPoint x: 276, endPoint y: 322, distance: 214.3
click at [276, 322] on div "If True If True If True If False If False If False If True If False Merge Merge…" at bounding box center [333, 237] width 480 height 429
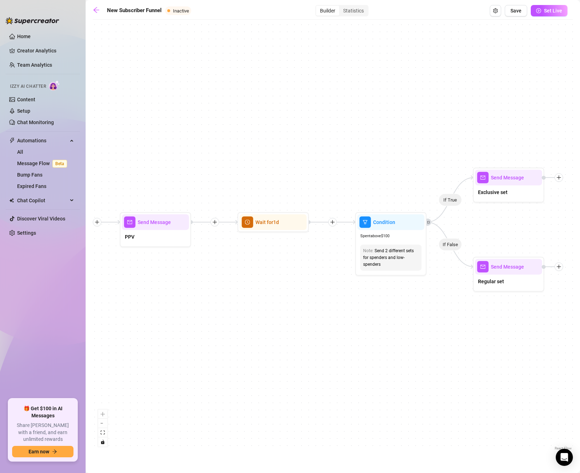
drag, startPoint x: 487, startPoint y: 325, endPoint x: 482, endPoint y: 327, distance: 6.0
click at [482, 327] on div "If True If True If True If False If False If False If True If False Merge Merge…" at bounding box center [333, 237] width 480 height 429
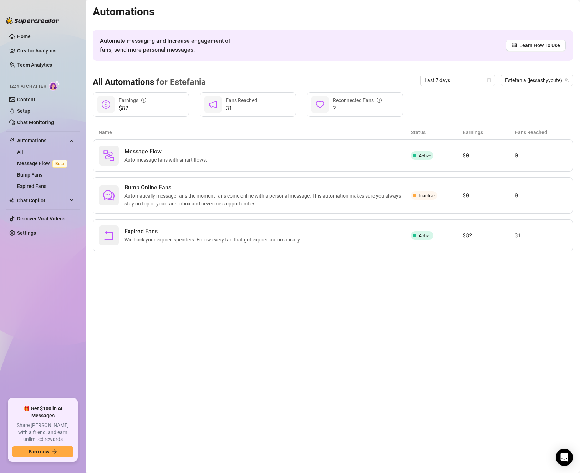
click at [297, 287] on main "Automations Automate messaging and Increase engagement of fans, send more perso…" at bounding box center [333, 236] width 494 height 473
click at [346, 197] on span "Automatically message fans the moment fans come online with a personal message.…" at bounding box center [267, 200] width 286 height 16
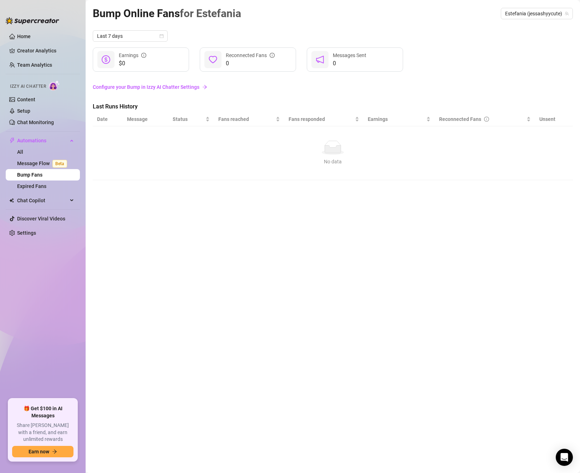
click at [331, 156] on div "No data No data" at bounding box center [333, 152] width 466 height 25
click at [42, 172] on link "Bump Fans" at bounding box center [29, 175] width 25 height 6
click at [153, 86] on link "Configure your Bump in Izzy AI Chatter Settings" at bounding box center [333, 87] width 480 height 8
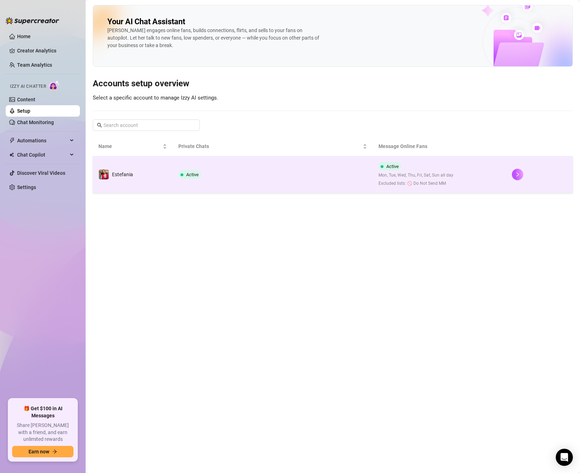
click at [250, 184] on td "Active" at bounding box center [273, 174] width 200 height 37
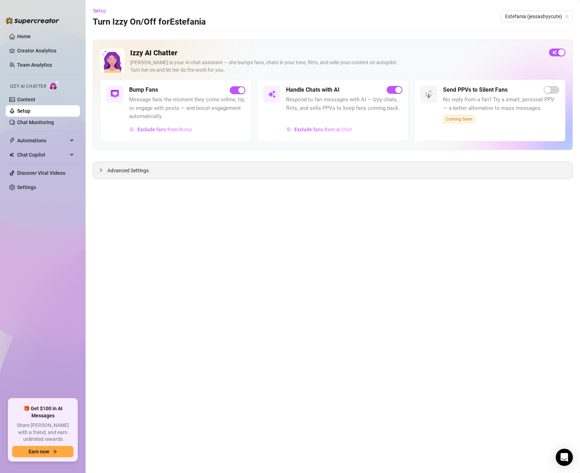
click at [153, 167] on div "Advanced Settings" at bounding box center [332, 170] width 479 height 17
click at [103, 170] on icon "collapsed" at bounding box center [101, 170] width 4 height 4
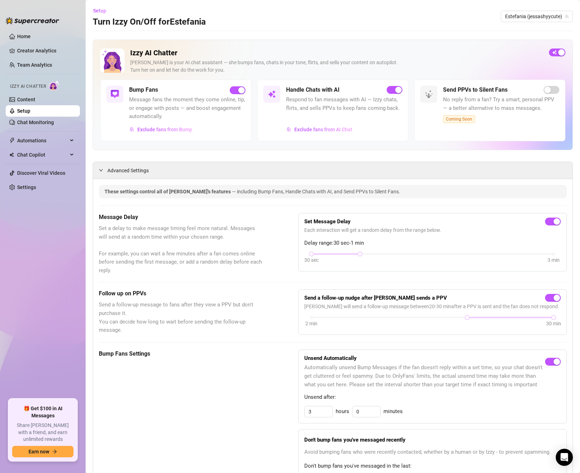
click at [23, 111] on link "Setup" at bounding box center [23, 111] width 13 height 6
